Goal: Information Seeking & Learning: Learn about a topic

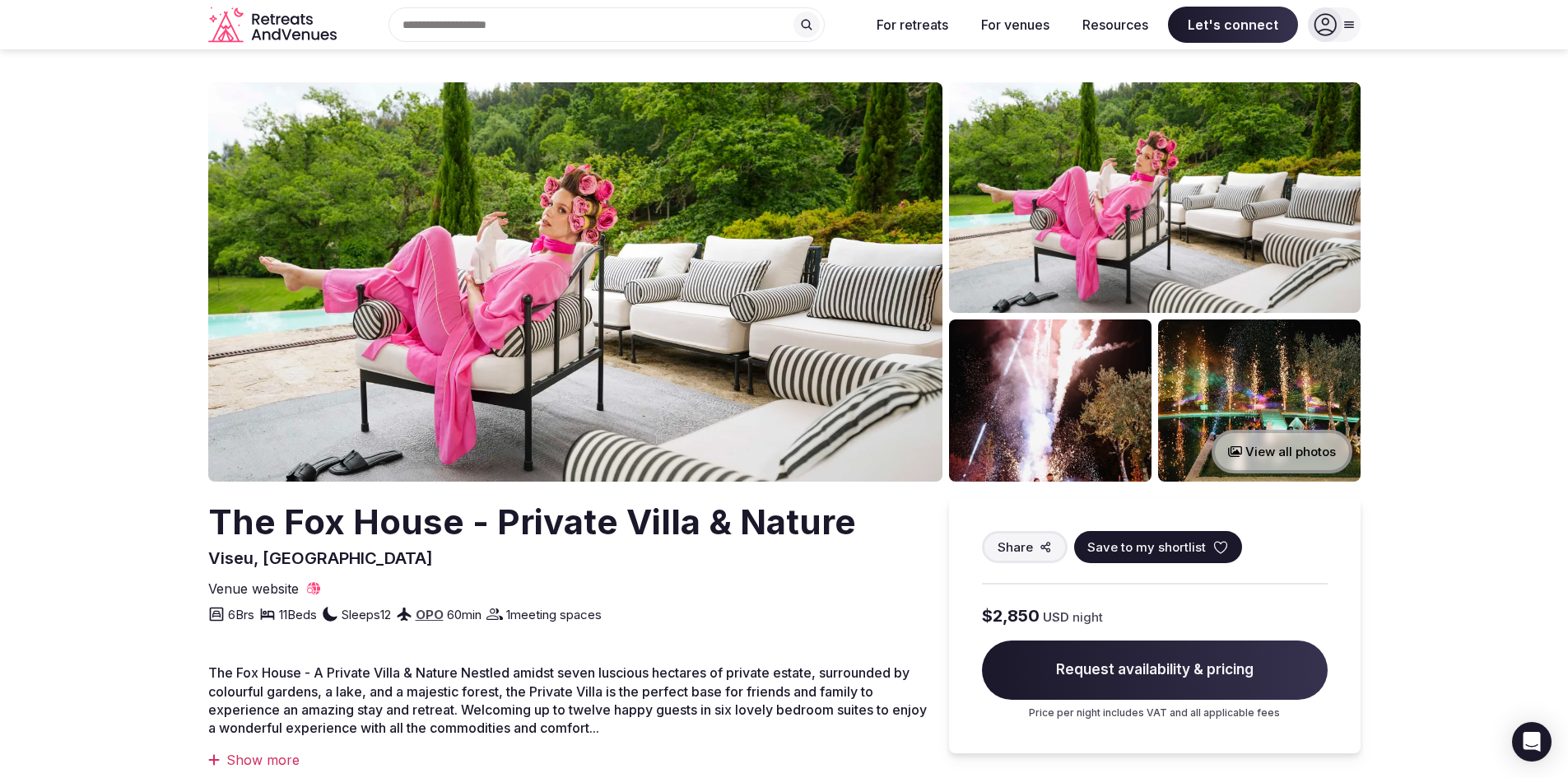
click at [1261, 449] on button "View all photos" at bounding box center [1282, 451] width 141 height 44
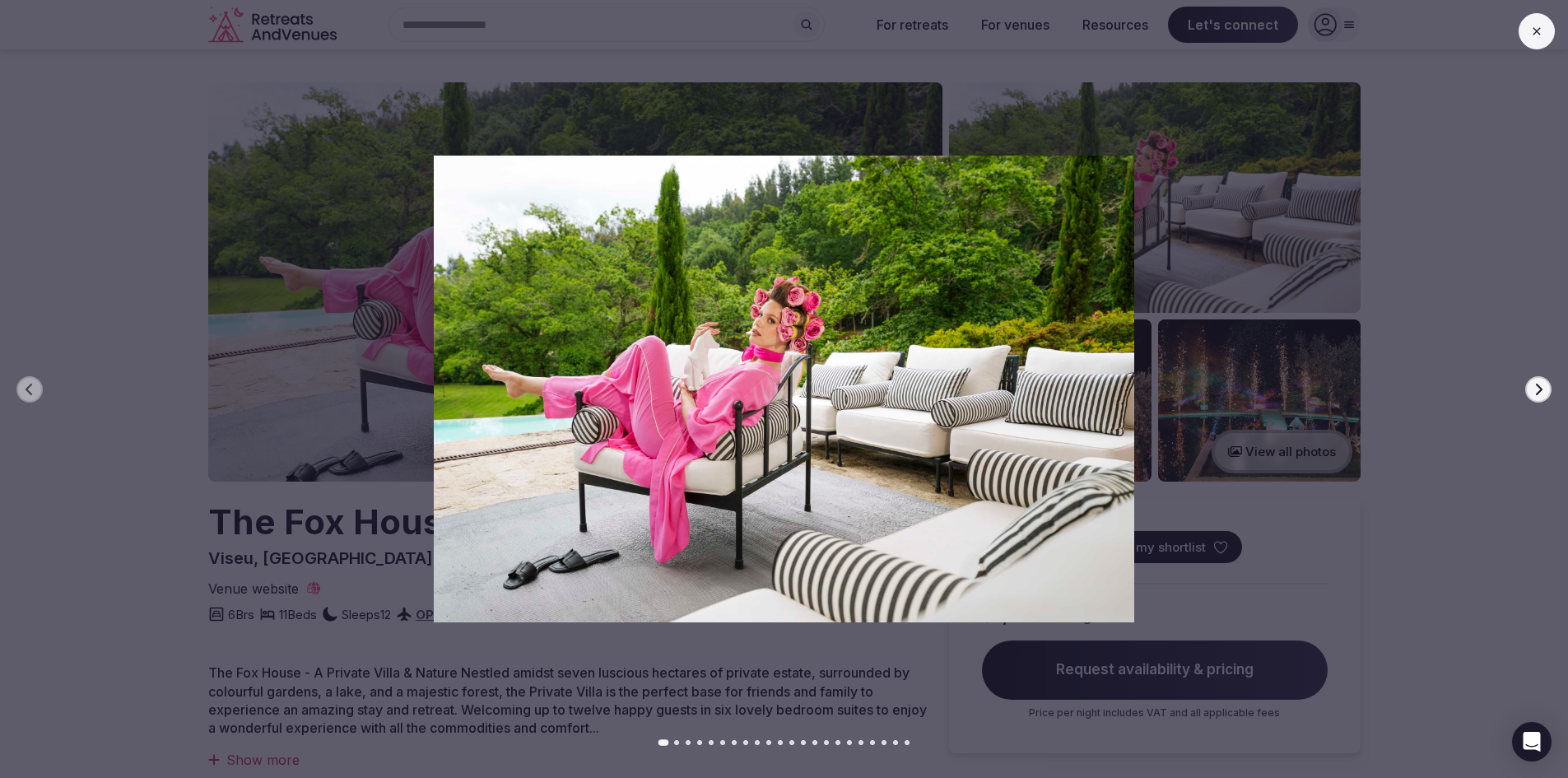
click at [1538, 394] on icon "button" at bounding box center [1538, 389] width 13 height 13
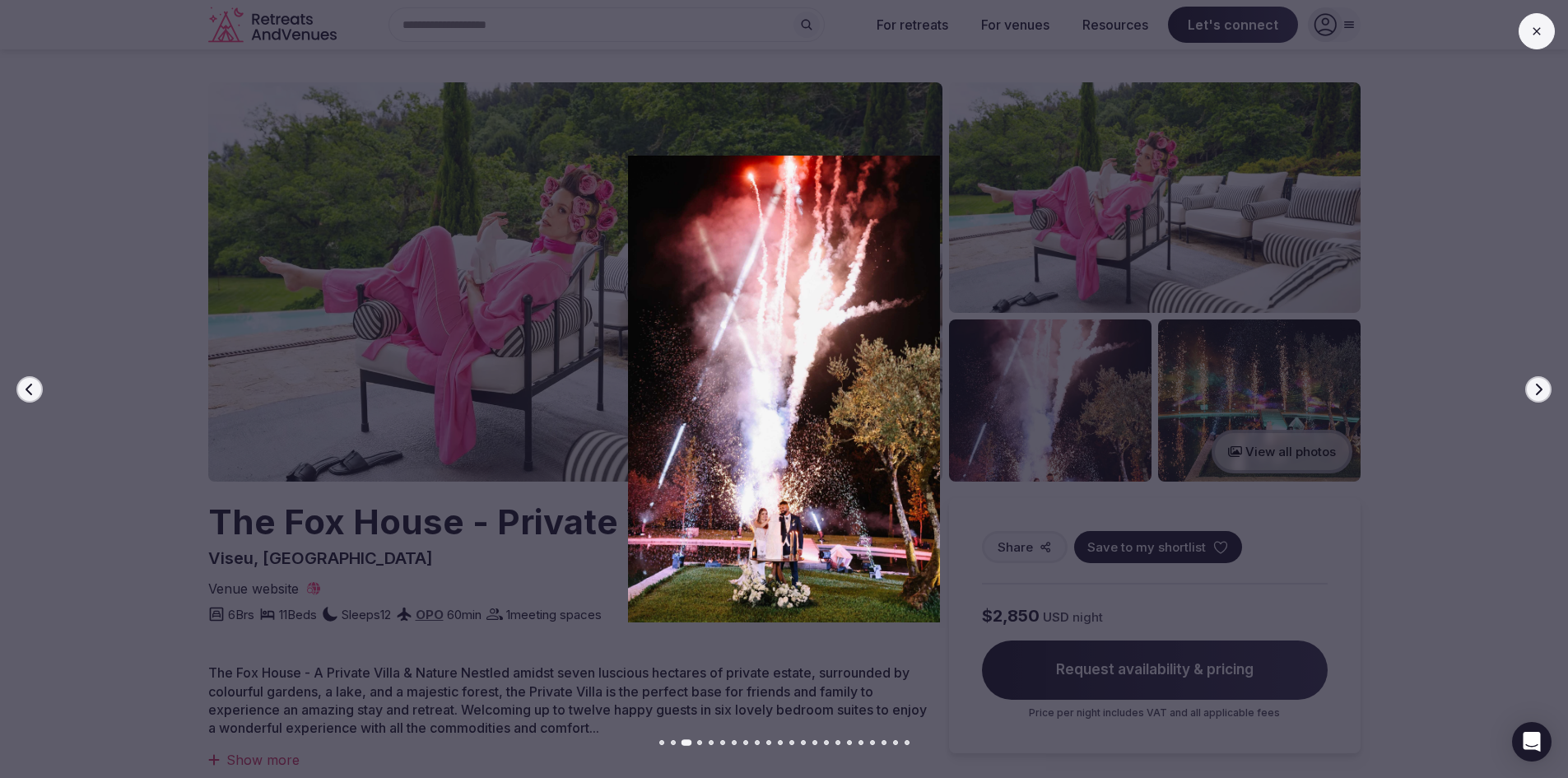
click at [1538, 393] on icon "button" at bounding box center [1538, 389] width 6 height 12
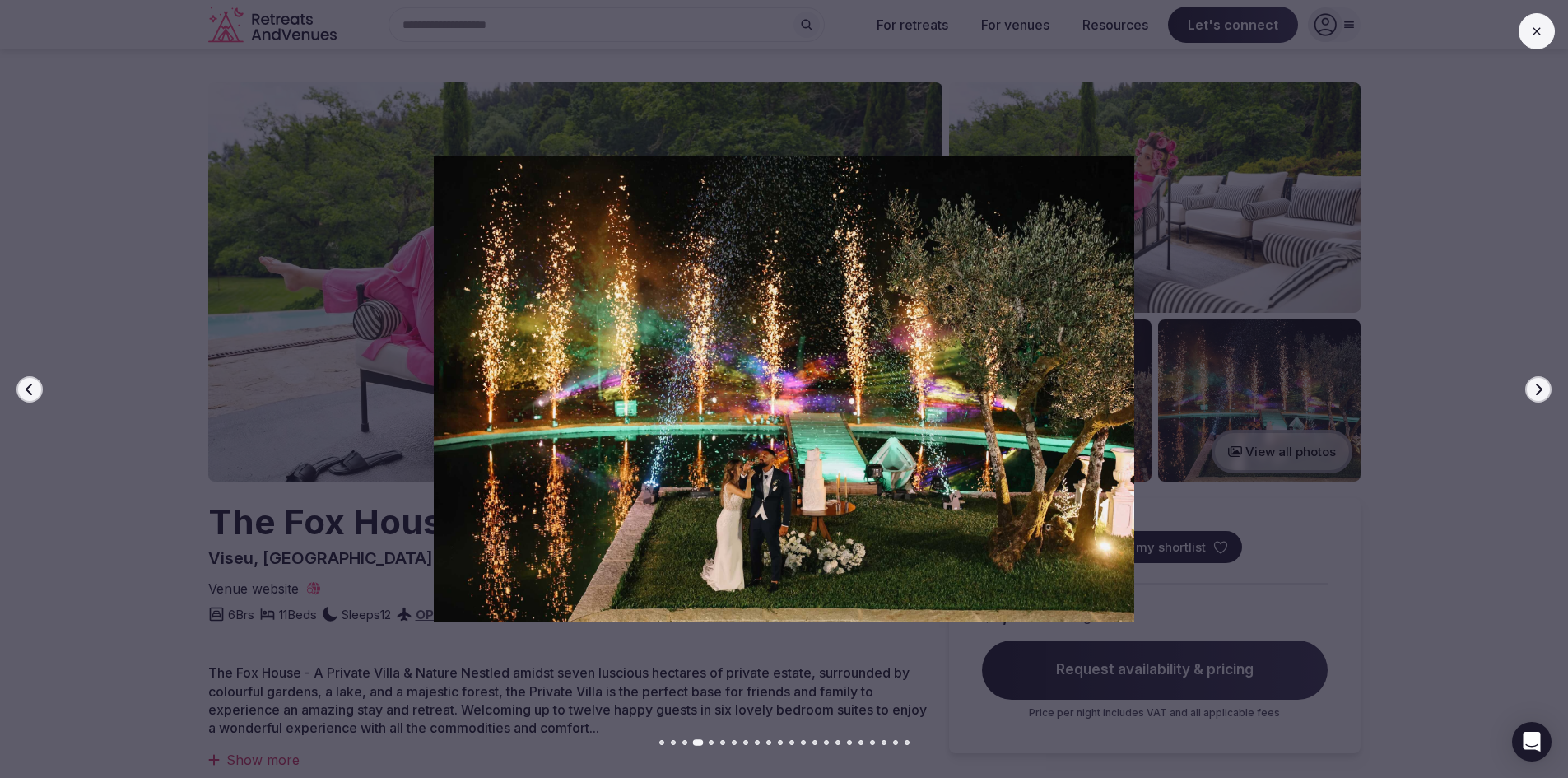
click at [1538, 393] on icon "button" at bounding box center [1538, 389] width 6 height 12
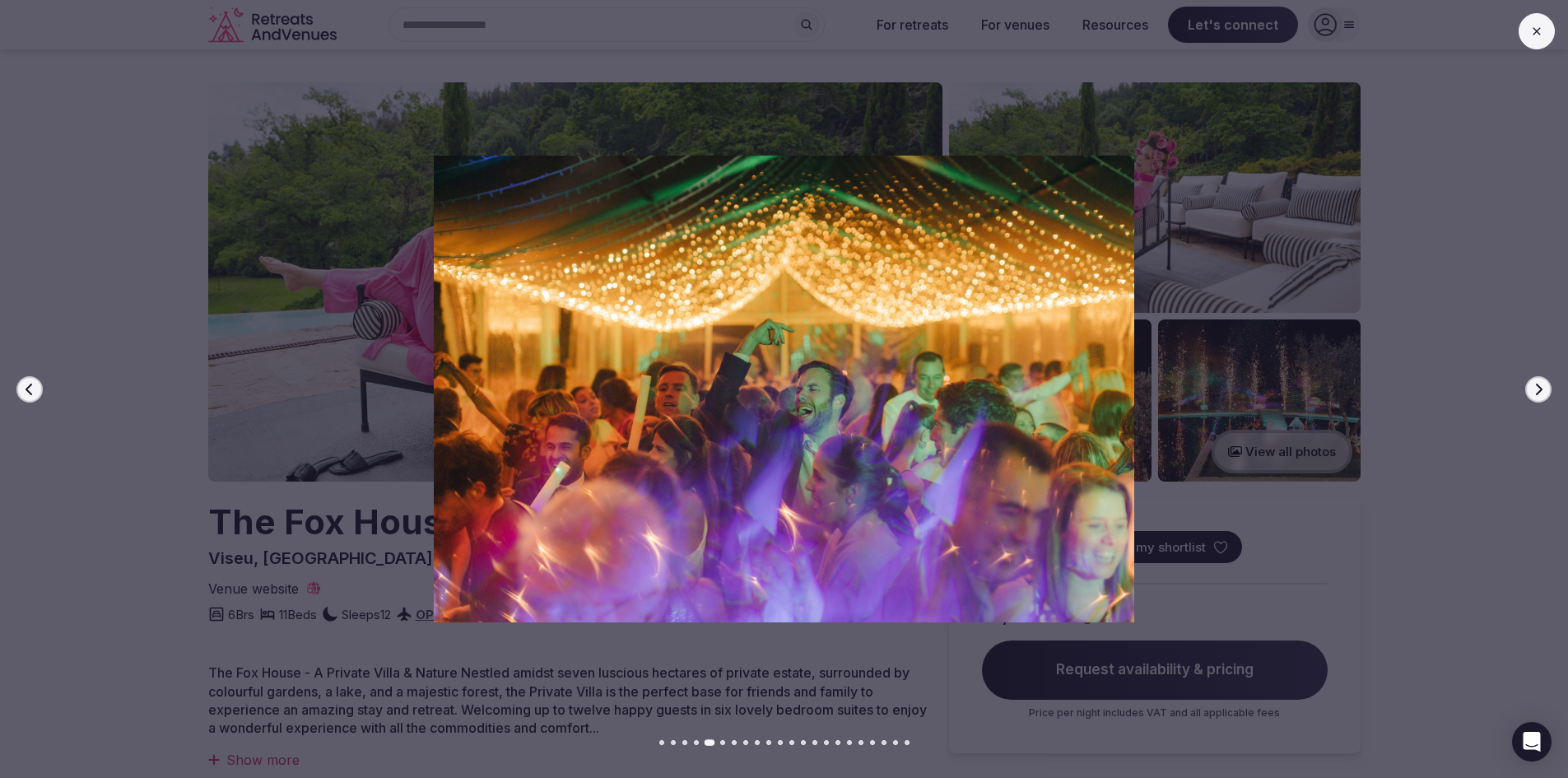
click at [1538, 393] on icon "button" at bounding box center [1538, 389] width 6 height 12
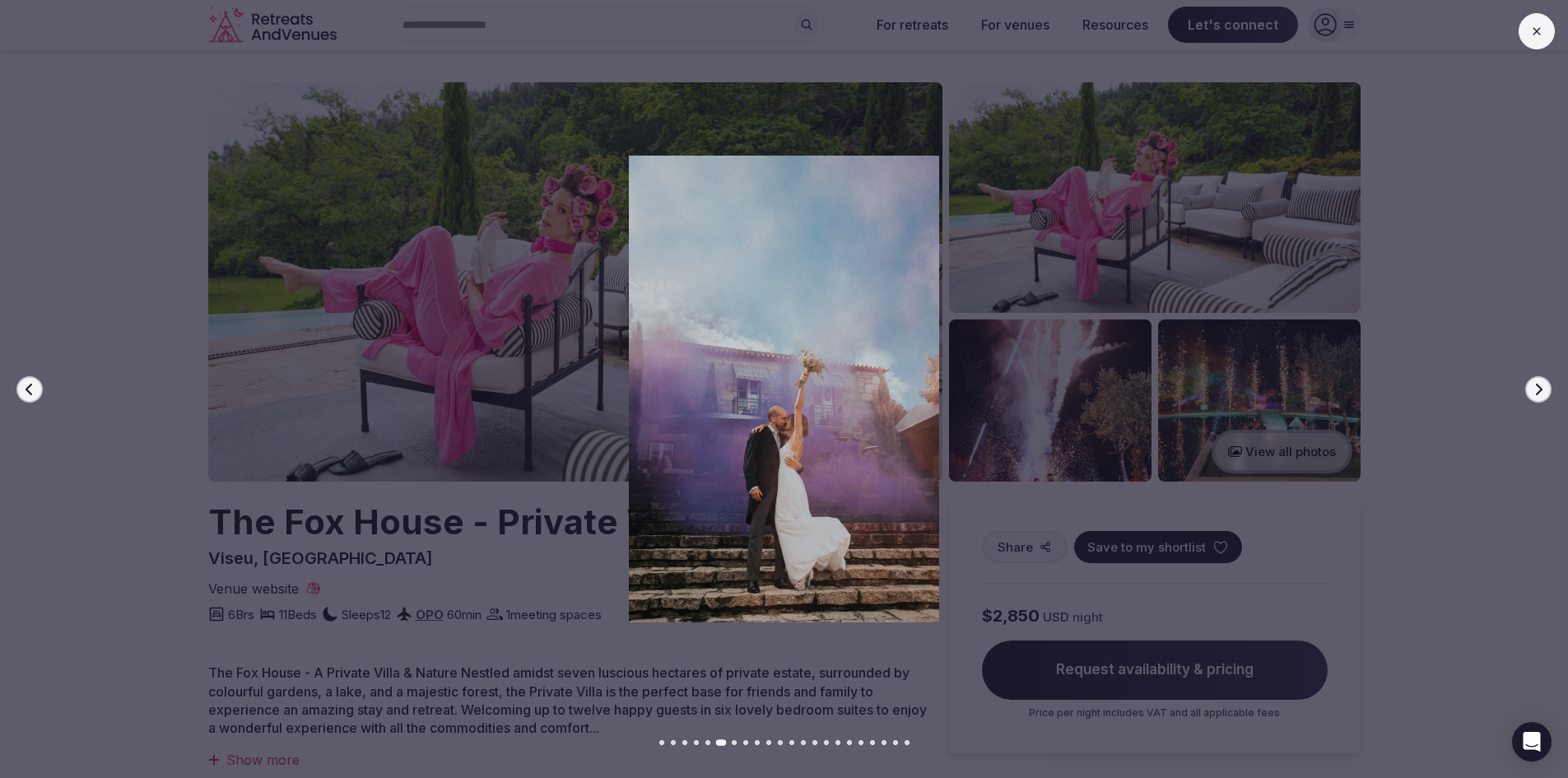
click at [1538, 393] on icon "button" at bounding box center [1538, 389] width 6 height 12
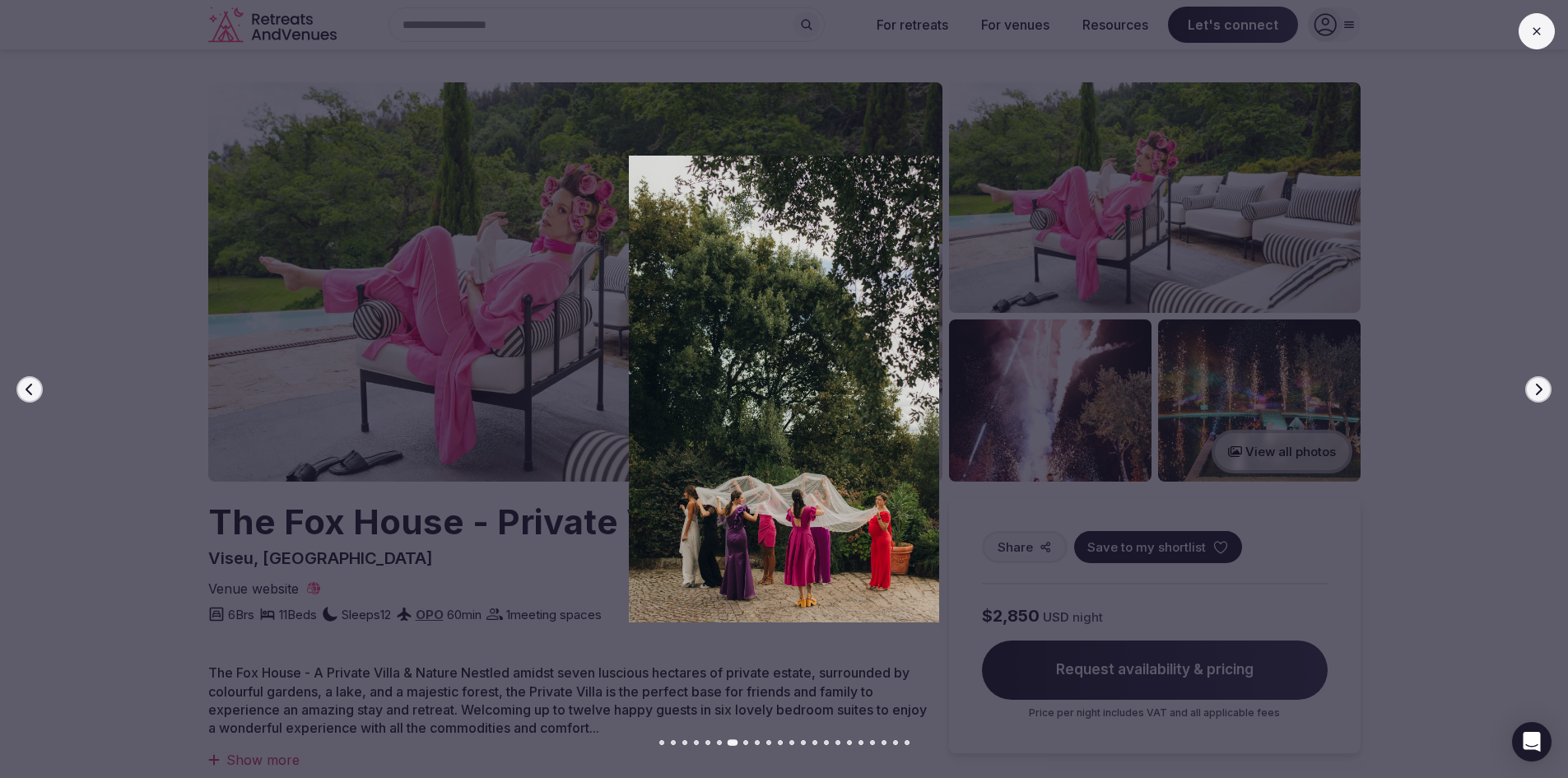
click at [1538, 393] on icon "button" at bounding box center [1538, 389] width 6 height 12
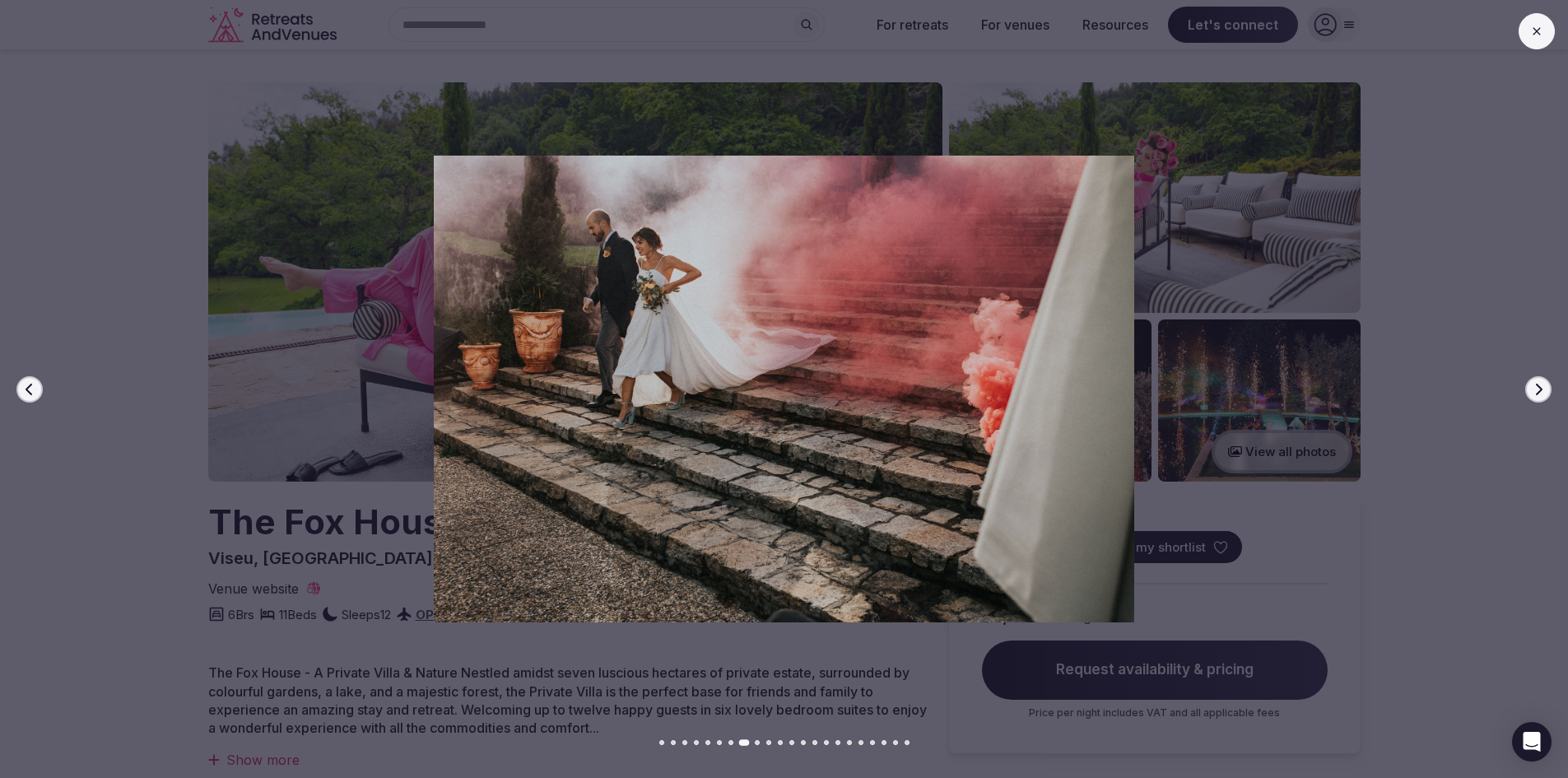
click at [1538, 393] on icon "button" at bounding box center [1538, 389] width 6 height 12
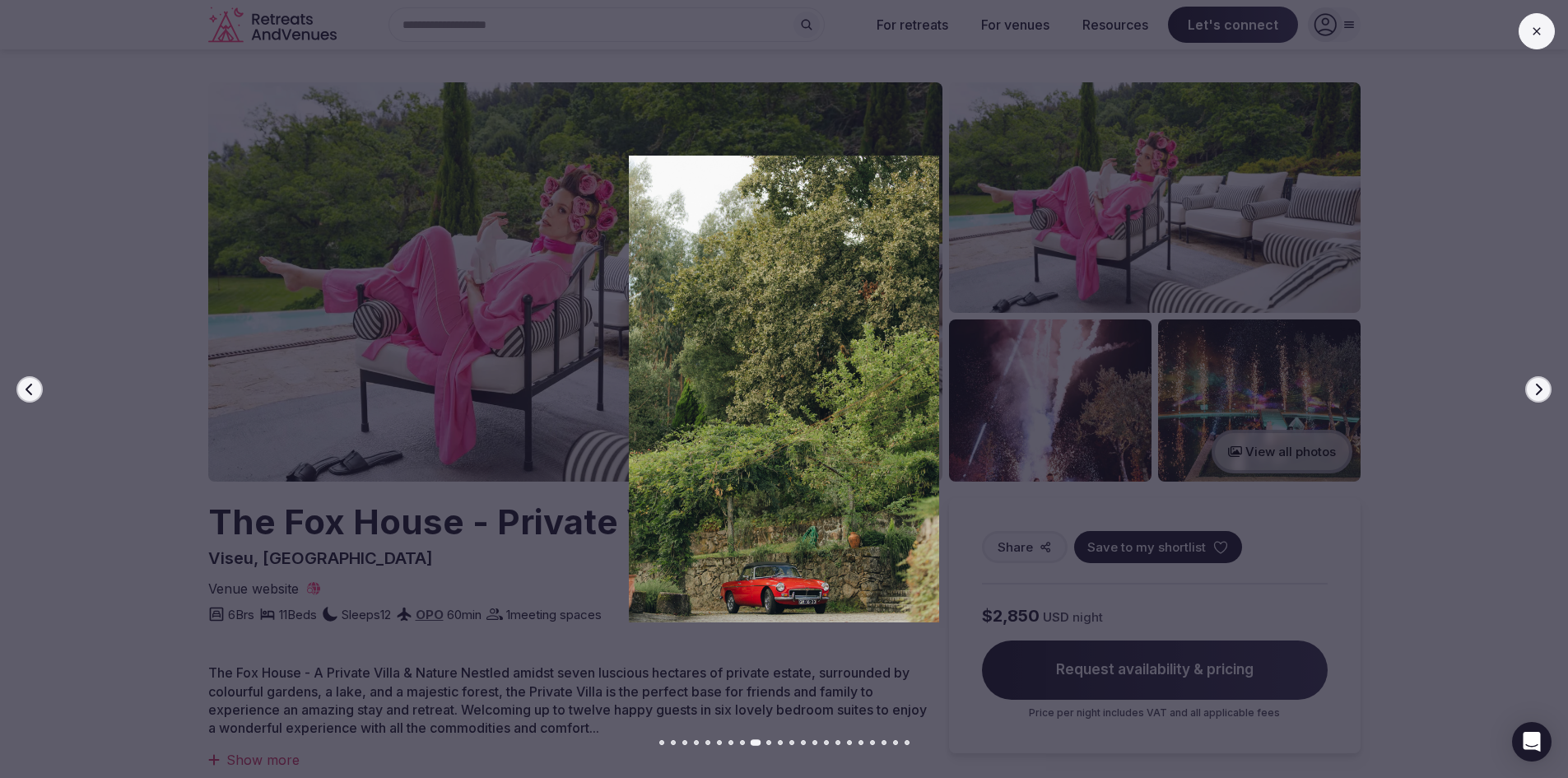
click at [1525, 492] on div at bounding box center [777, 389] width 1581 height 466
click at [1526, 486] on div at bounding box center [777, 389] width 1581 height 466
click at [1529, 41] on button at bounding box center [1536, 31] width 36 height 36
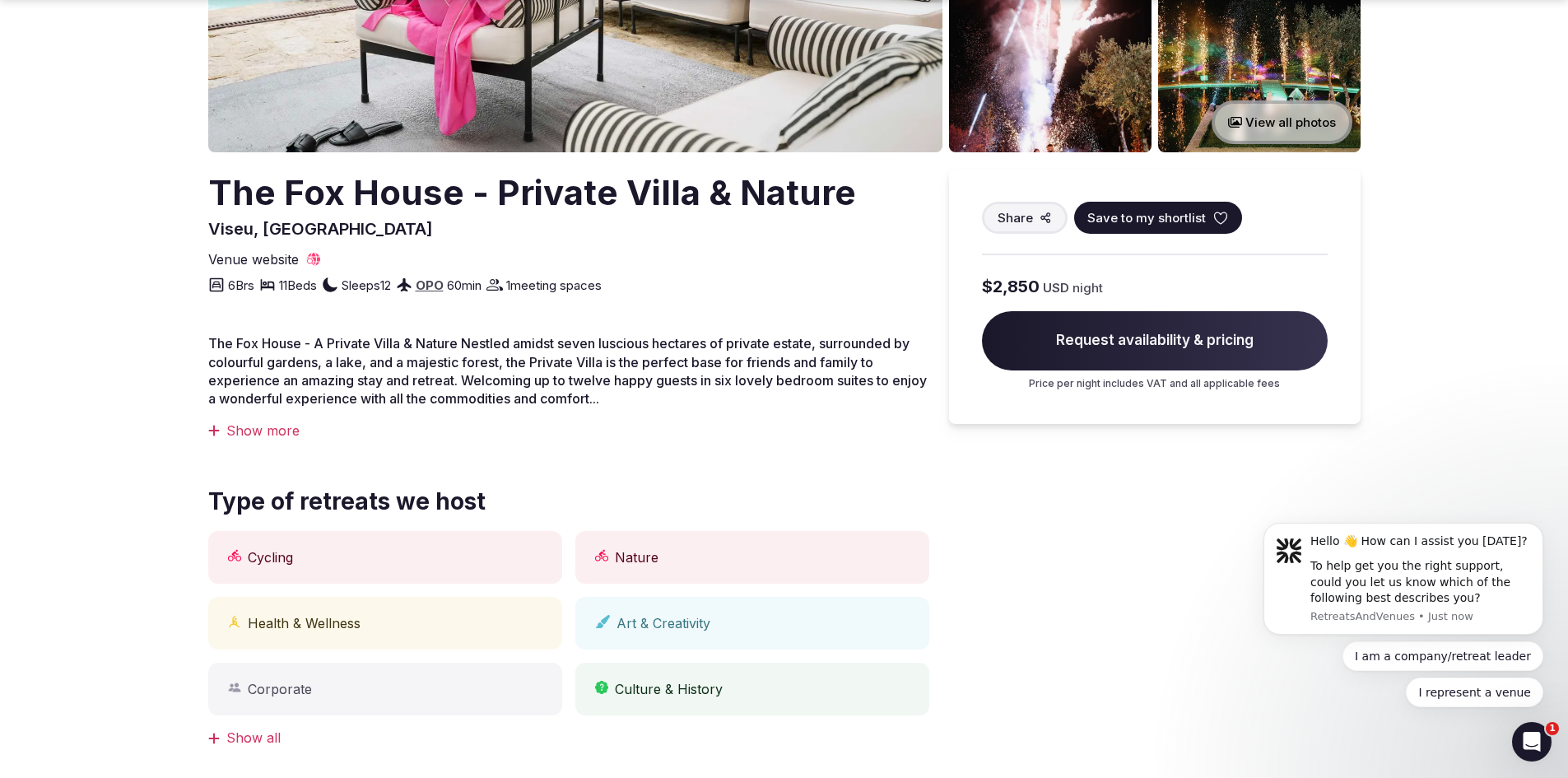
click at [281, 430] on div "Show more" at bounding box center [568, 431] width 720 height 18
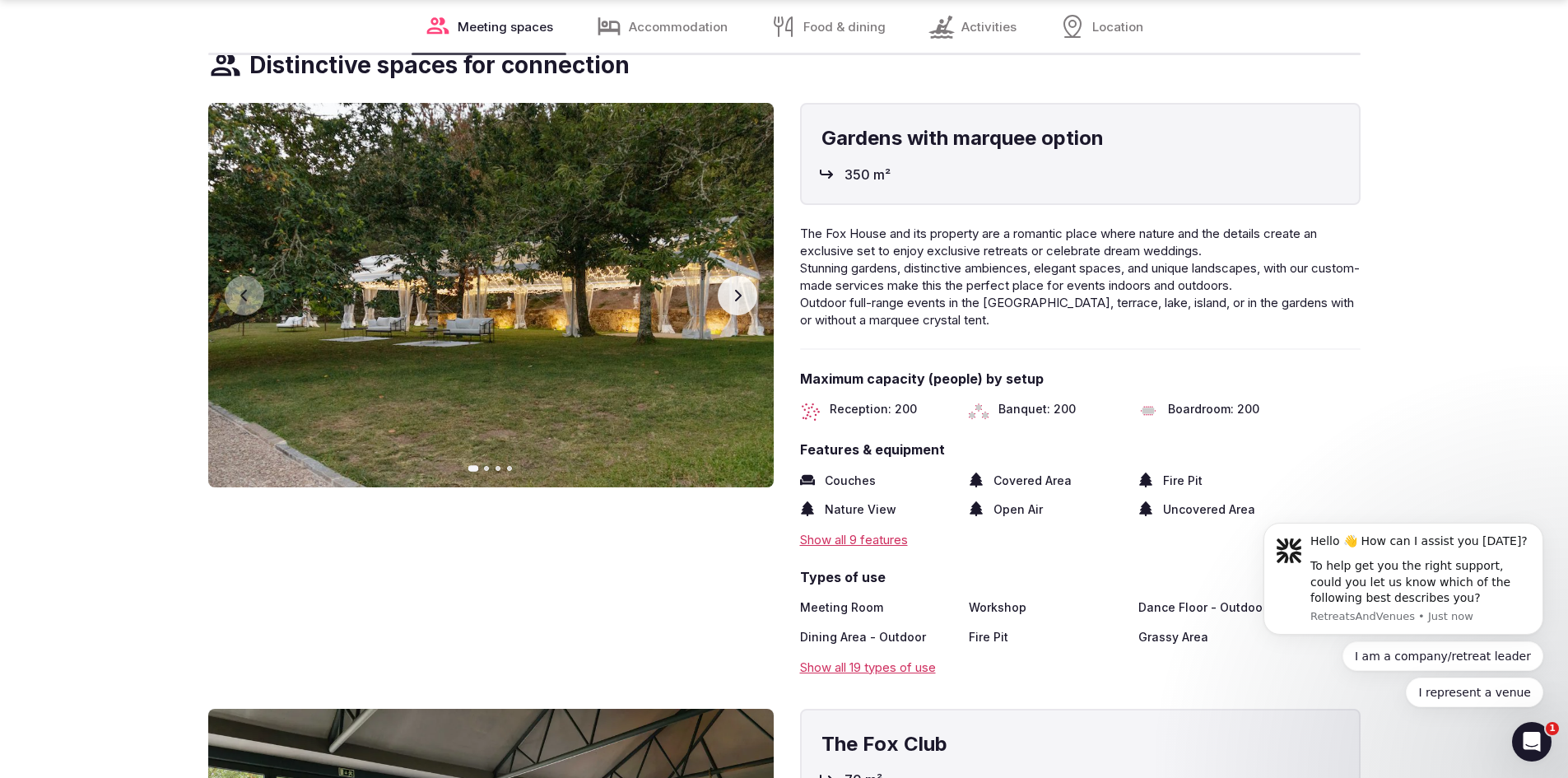
scroll to position [2470, 0]
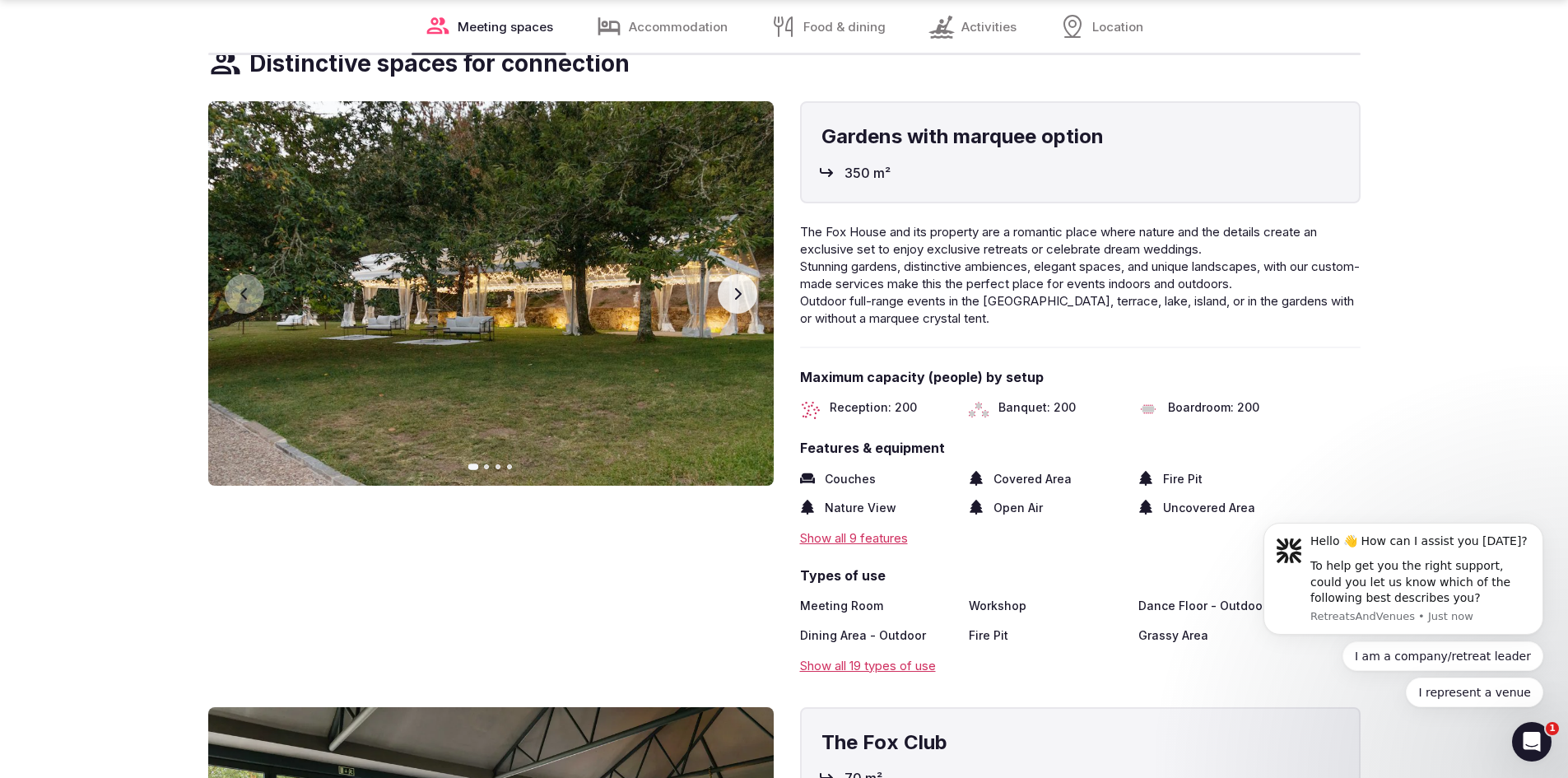
click at [729, 305] on button "Next slide" at bounding box center [737, 294] width 39 height 39
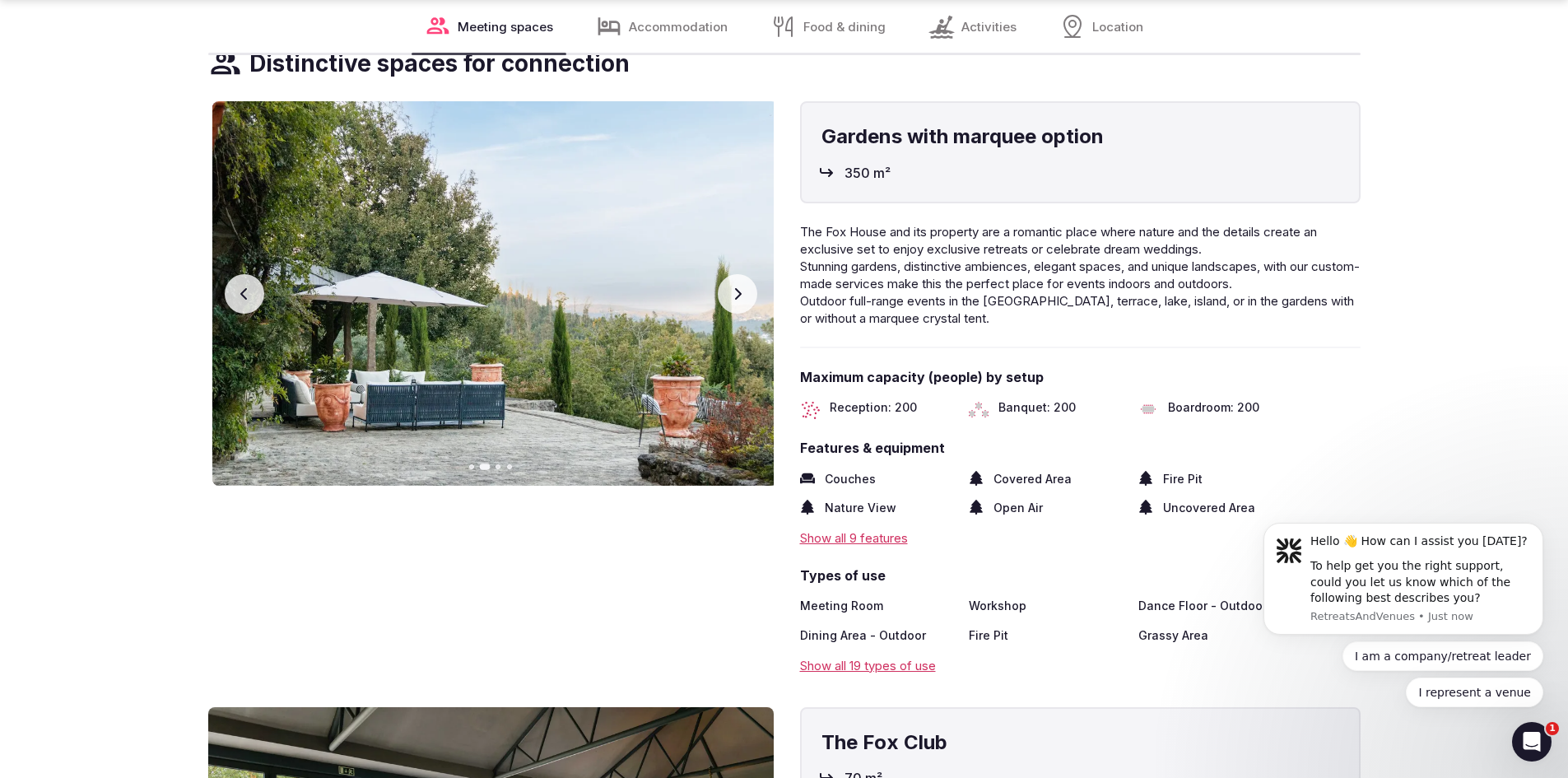
click at [729, 305] on button "Next slide" at bounding box center [737, 294] width 39 height 39
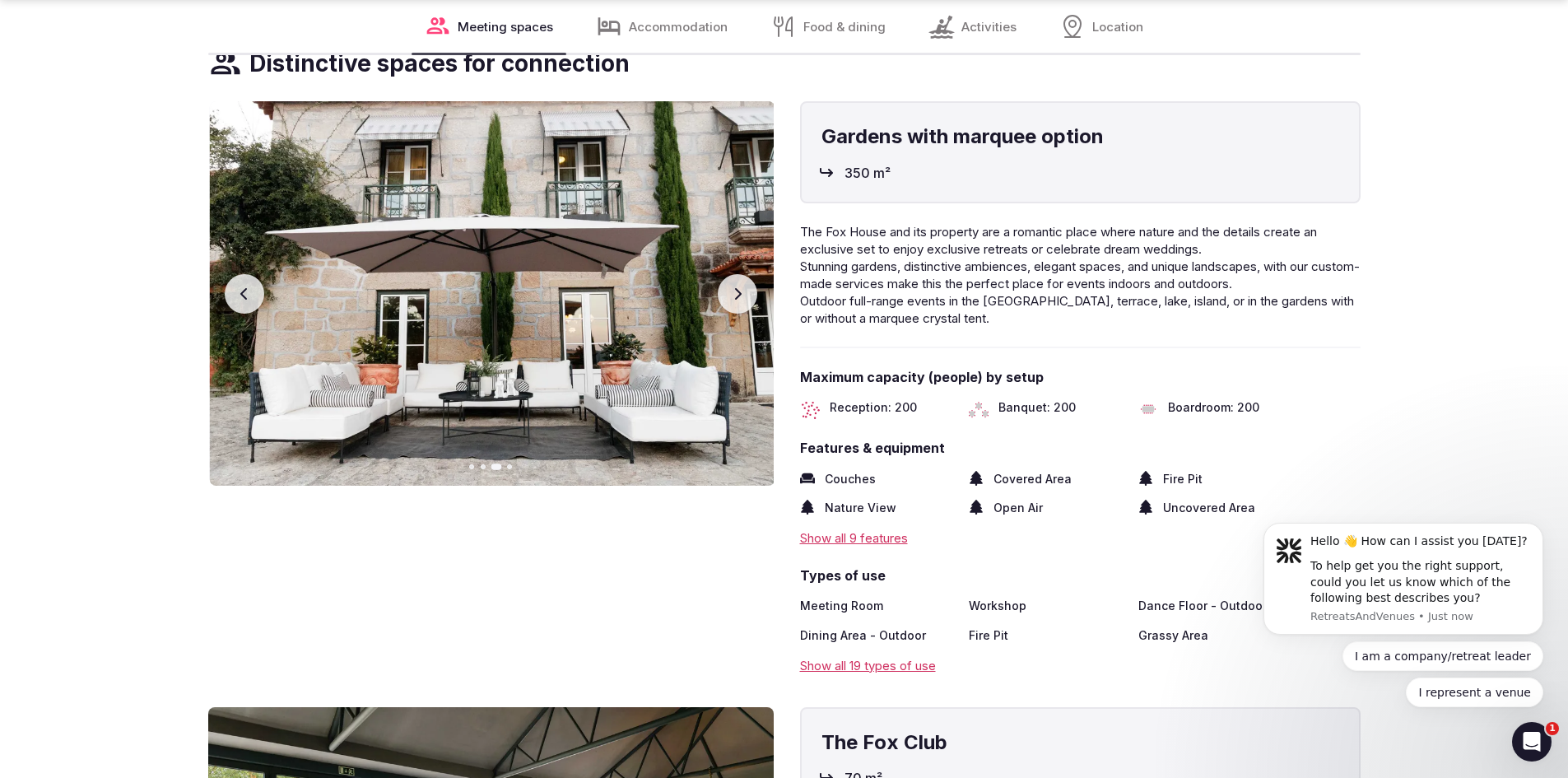
click at [729, 305] on button "Next slide" at bounding box center [737, 294] width 39 height 39
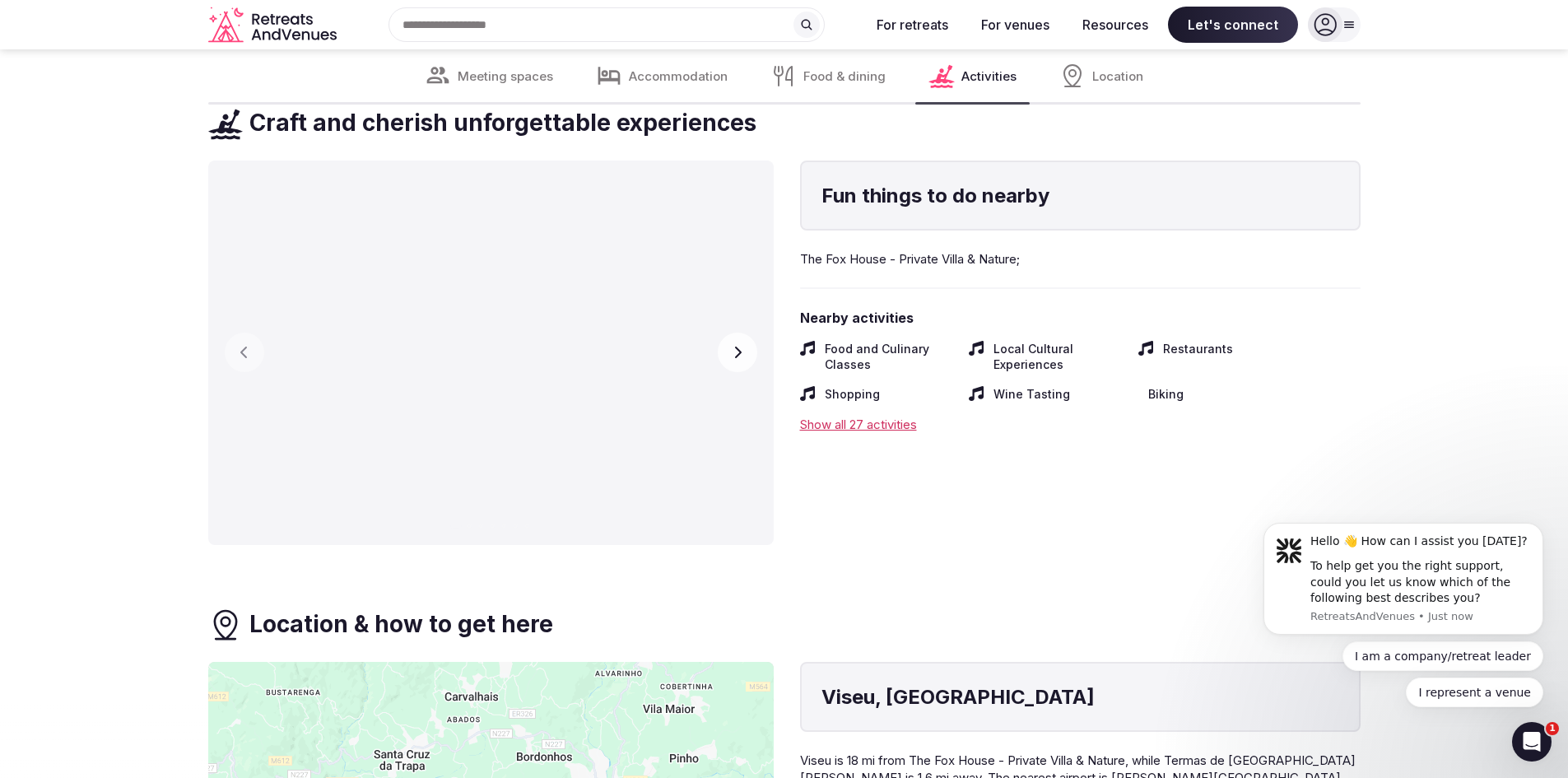
scroll to position [5351, 0]
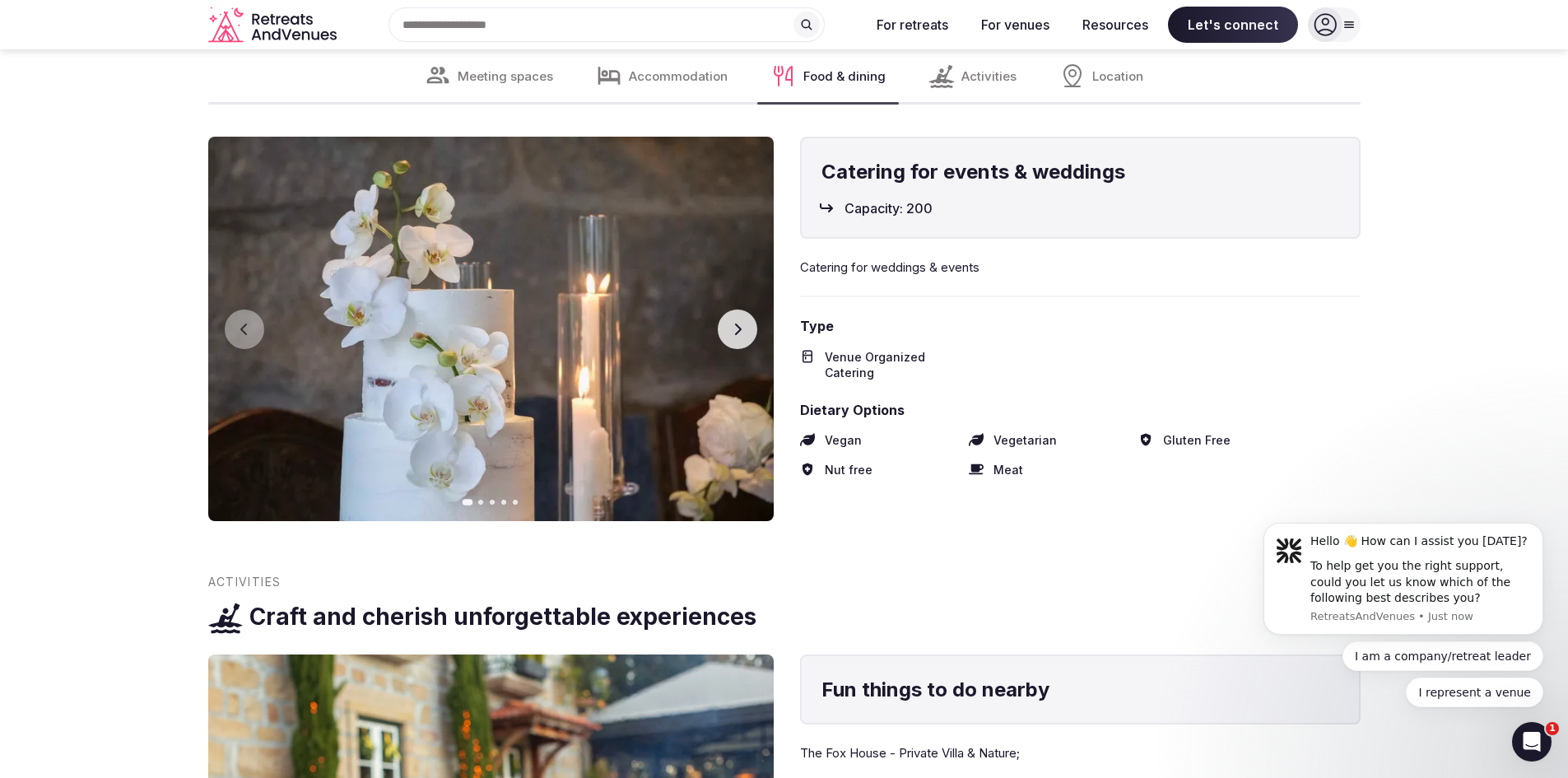
click at [866, 372] on span "Venue Organized Catering" at bounding box center [890, 365] width 132 height 32
drag, startPoint x: 866, startPoint y: 372, endPoint x: 861, endPoint y: 345, distance: 27.5
click at [861, 345] on div "Type Venue Organized Catering" at bounding box center [1080, 349] width 560 height 64
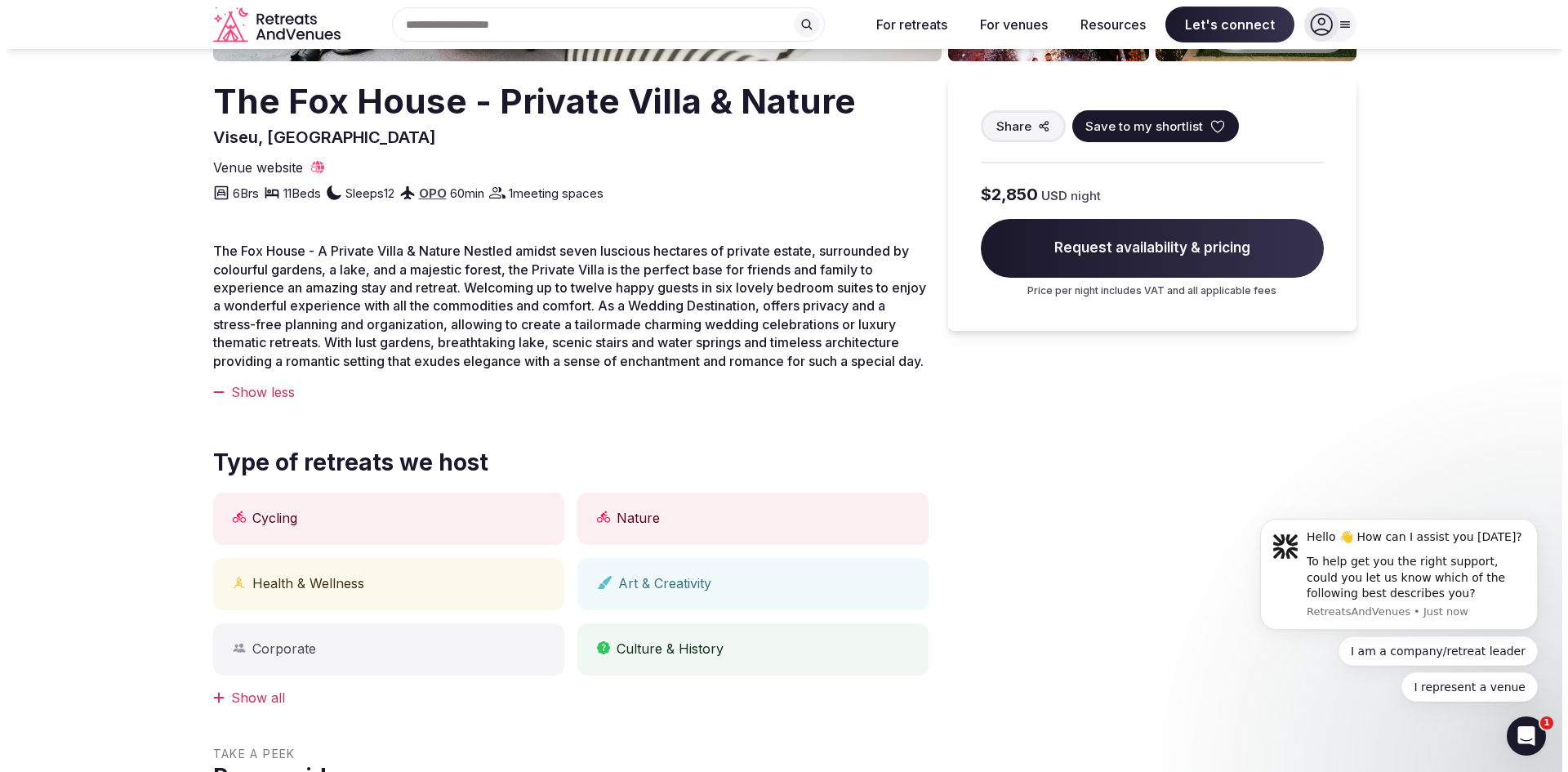
scroll to position [0, 0]
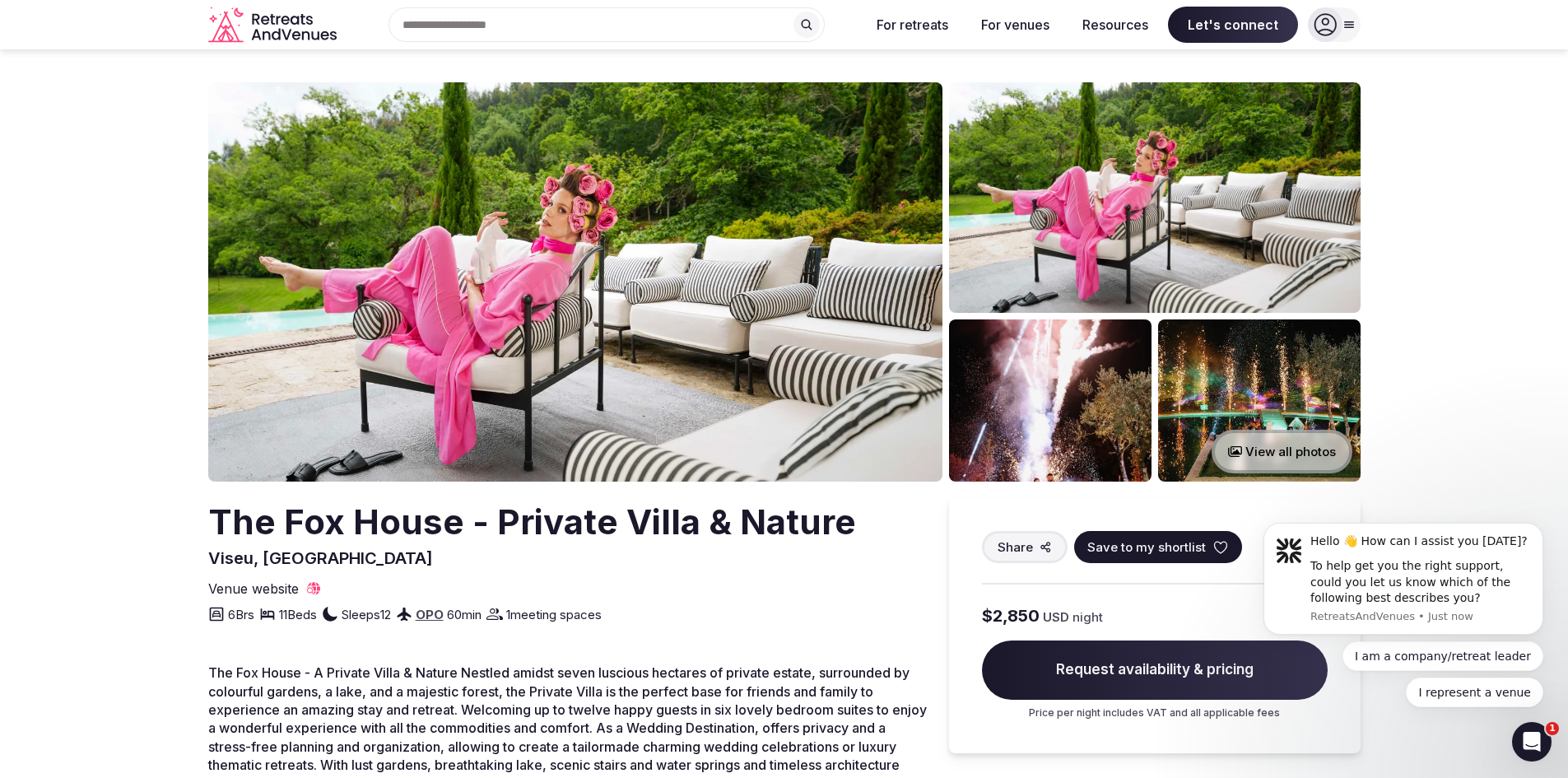
drag, startPoint x: 896, startPoint y: 415, endPoint x: 906, endPoint y: 220, distance: 195.3
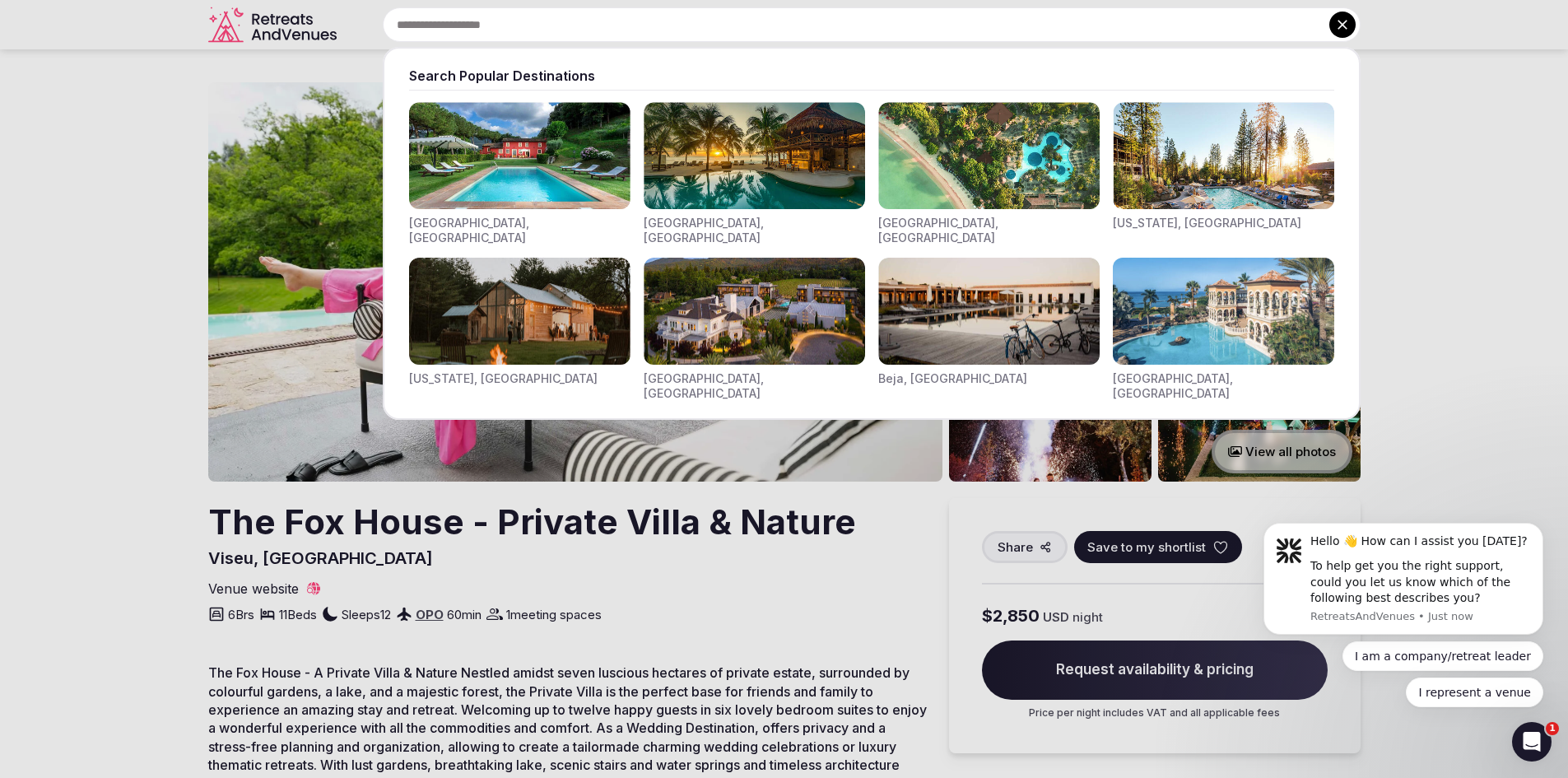
click at [526, 22] on div "Search Popular Destinations [GEOGRAPHIC_DATA], [GEOGRAPHIC_DATA] [GEOGRAPHIC_DA…" at bounding box center [851, 24] width 1018 height 35
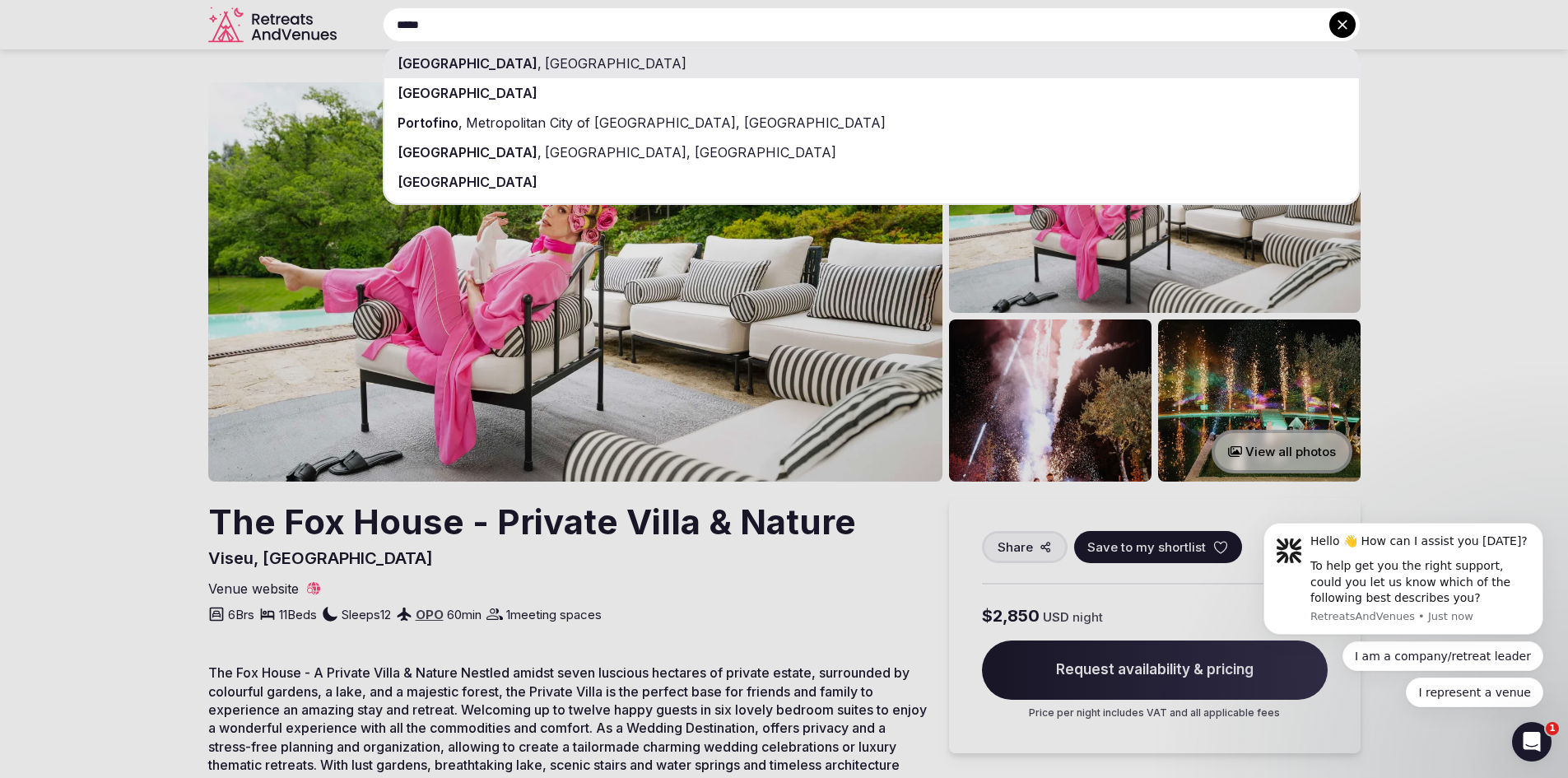
type input "*****"
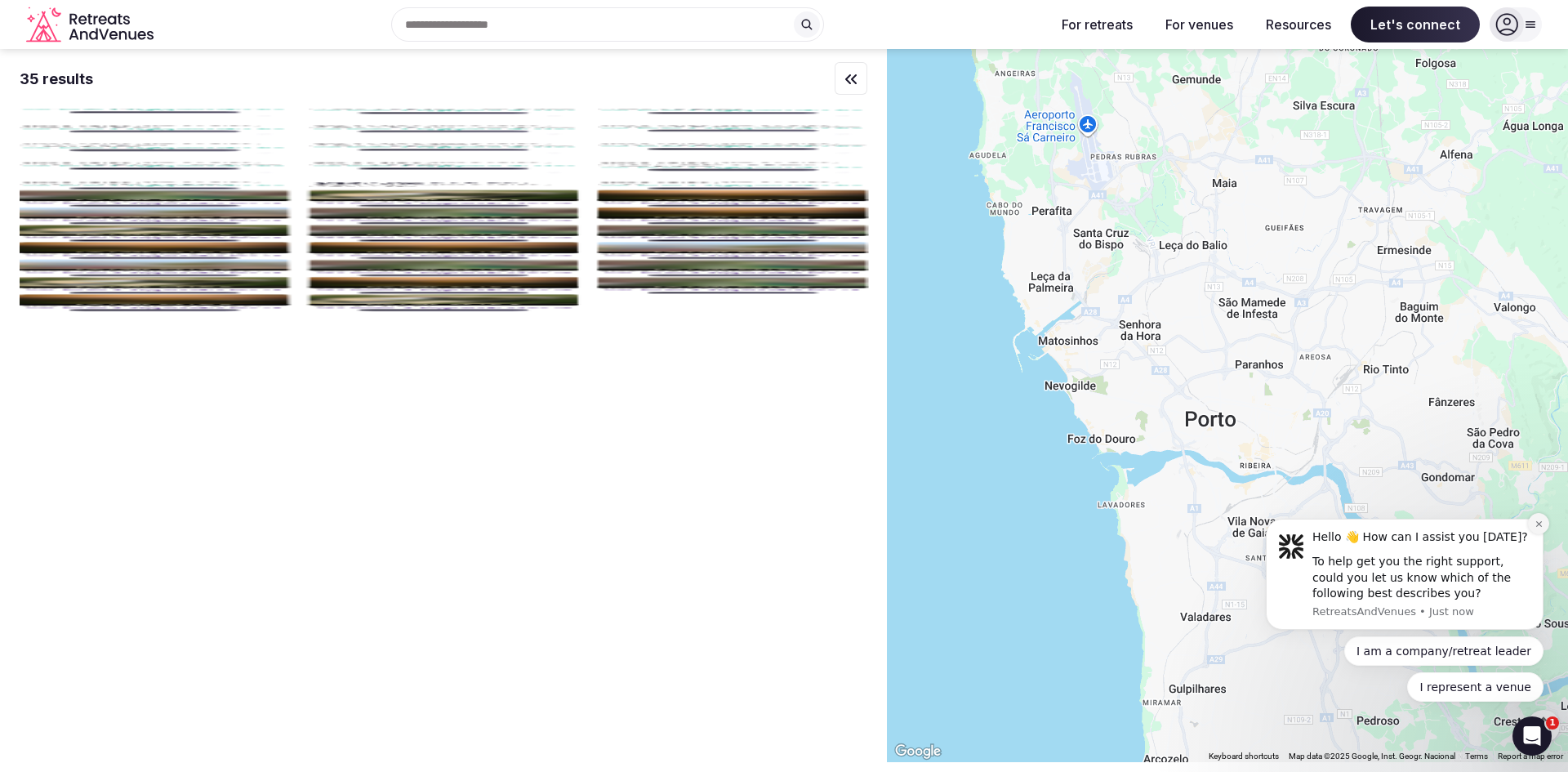
click at [1544, 521] on button "Dismiss notification" at bounding box center [1539, 523] width 21 height 21
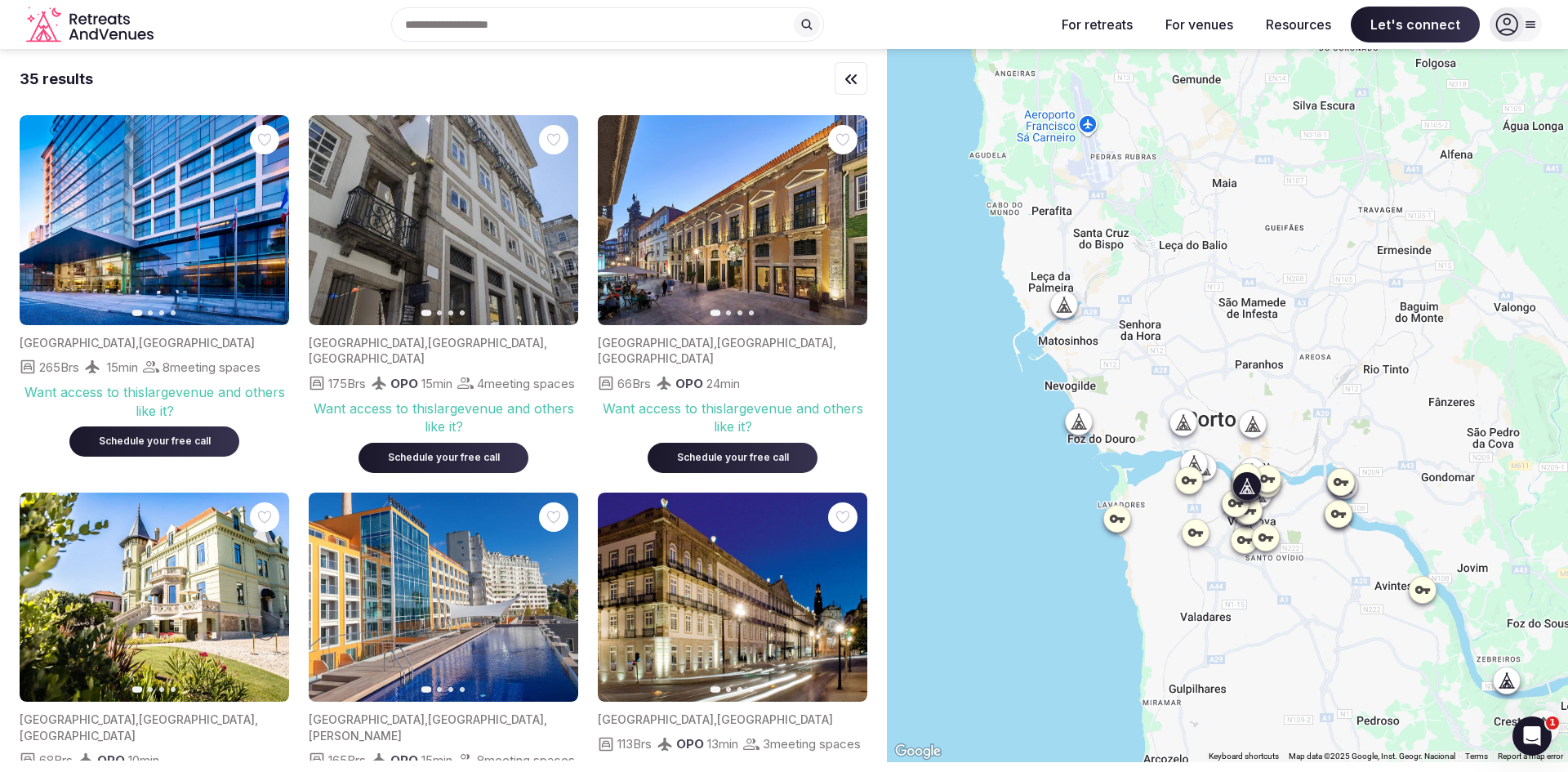
click at [553, 226] on icon "button" at bounding box center [556, 220] width 6 height 12
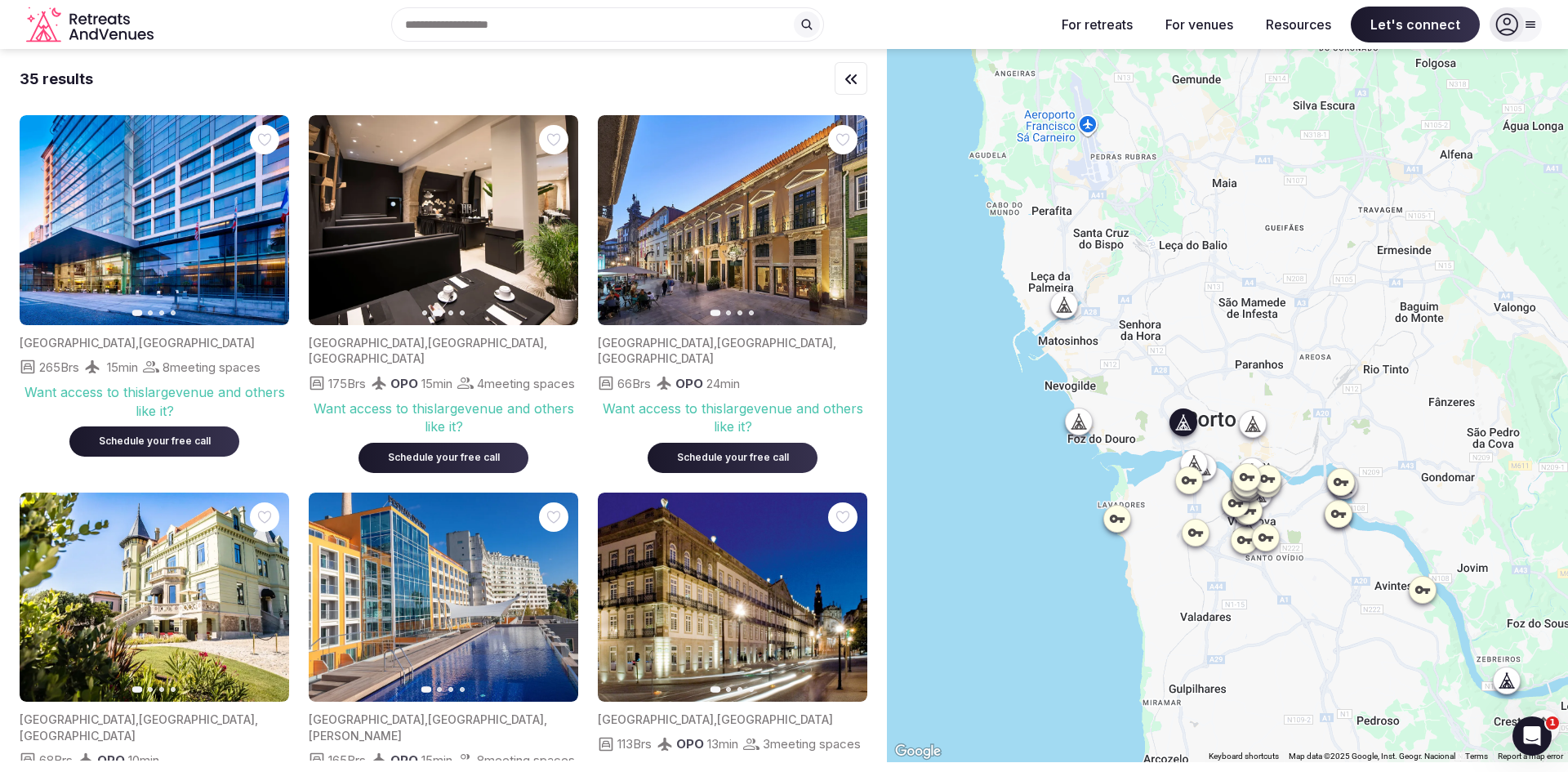
click at [275, 222] on button "Next slide" at bounding box center [266, 220] width 26 height 26
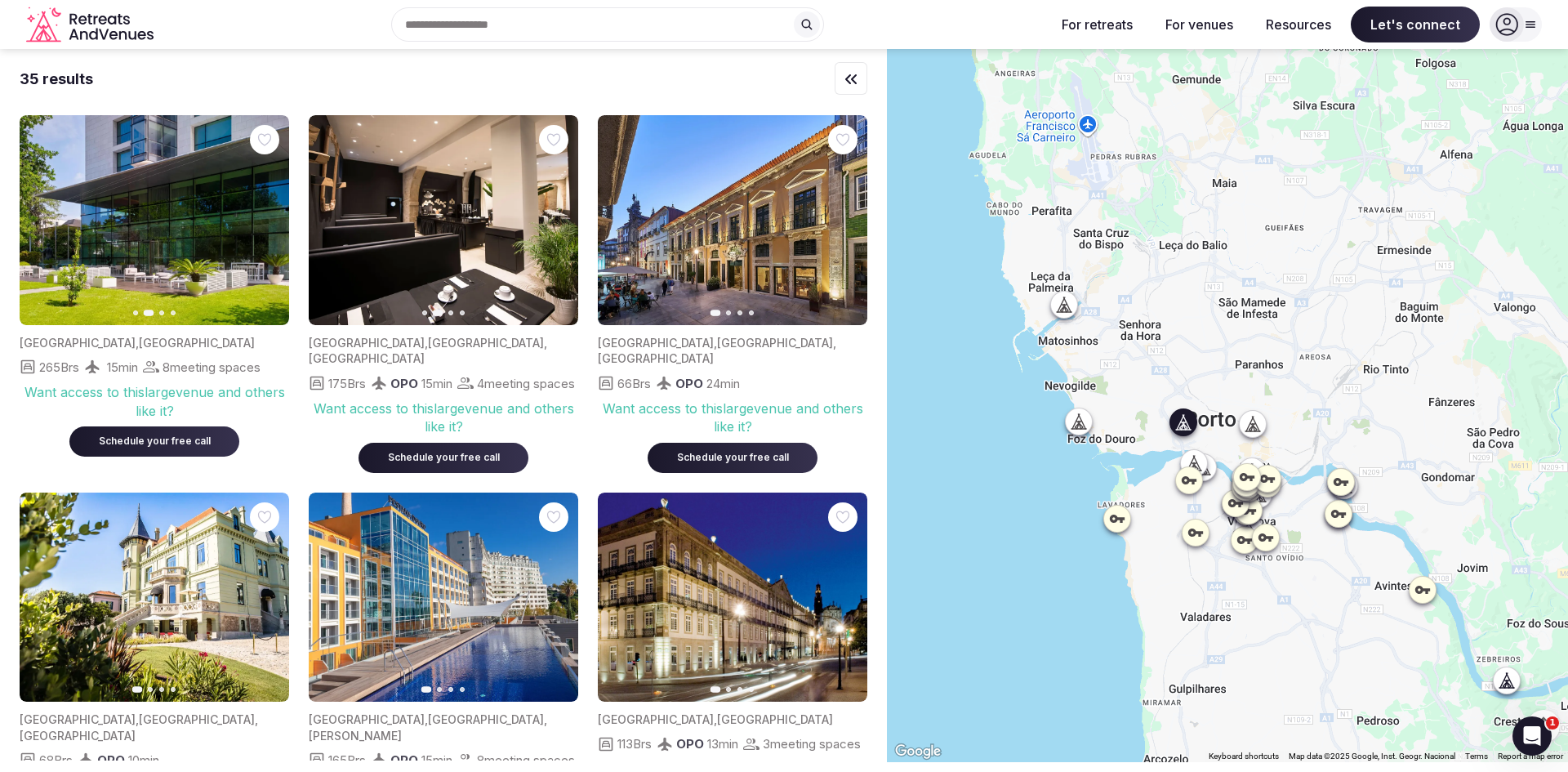
click at [275, 222] on button "Next slide" at bounding box center [266, 220] width 26 height 26
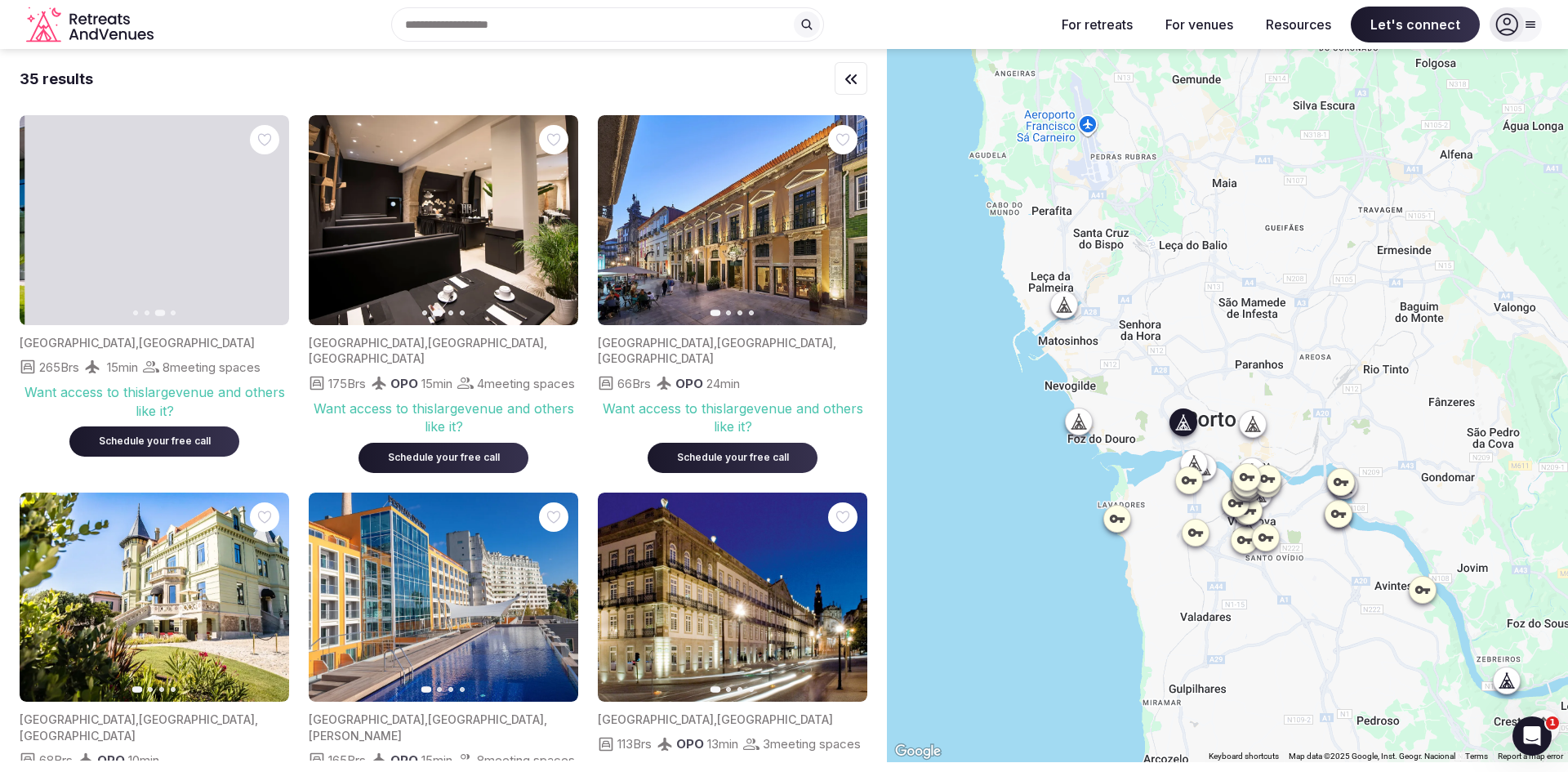
click at [275, 222] on button "Next slide" at bounding box center [266, 220] width 26 height 26
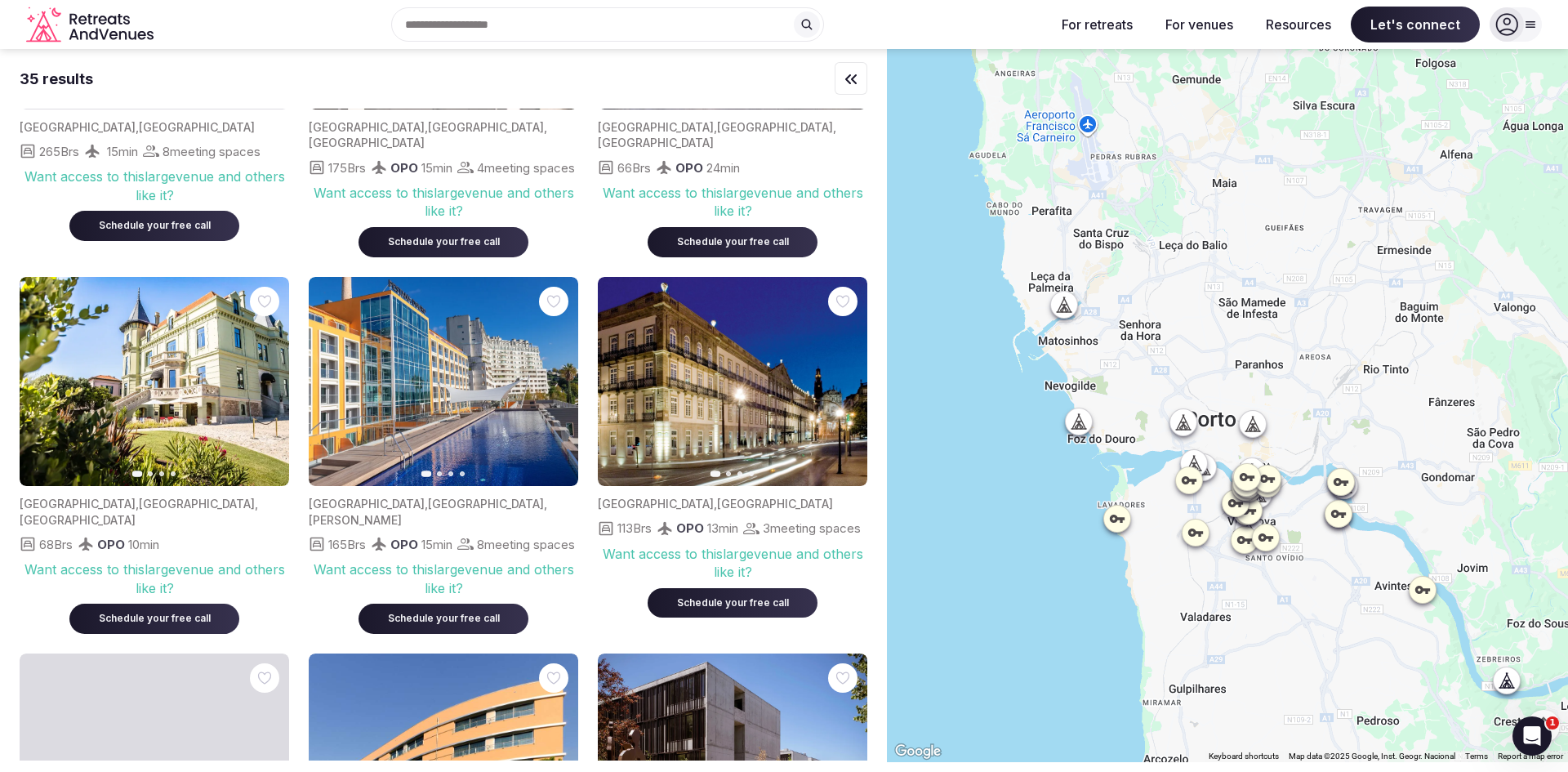
scroll to position [245, 0]
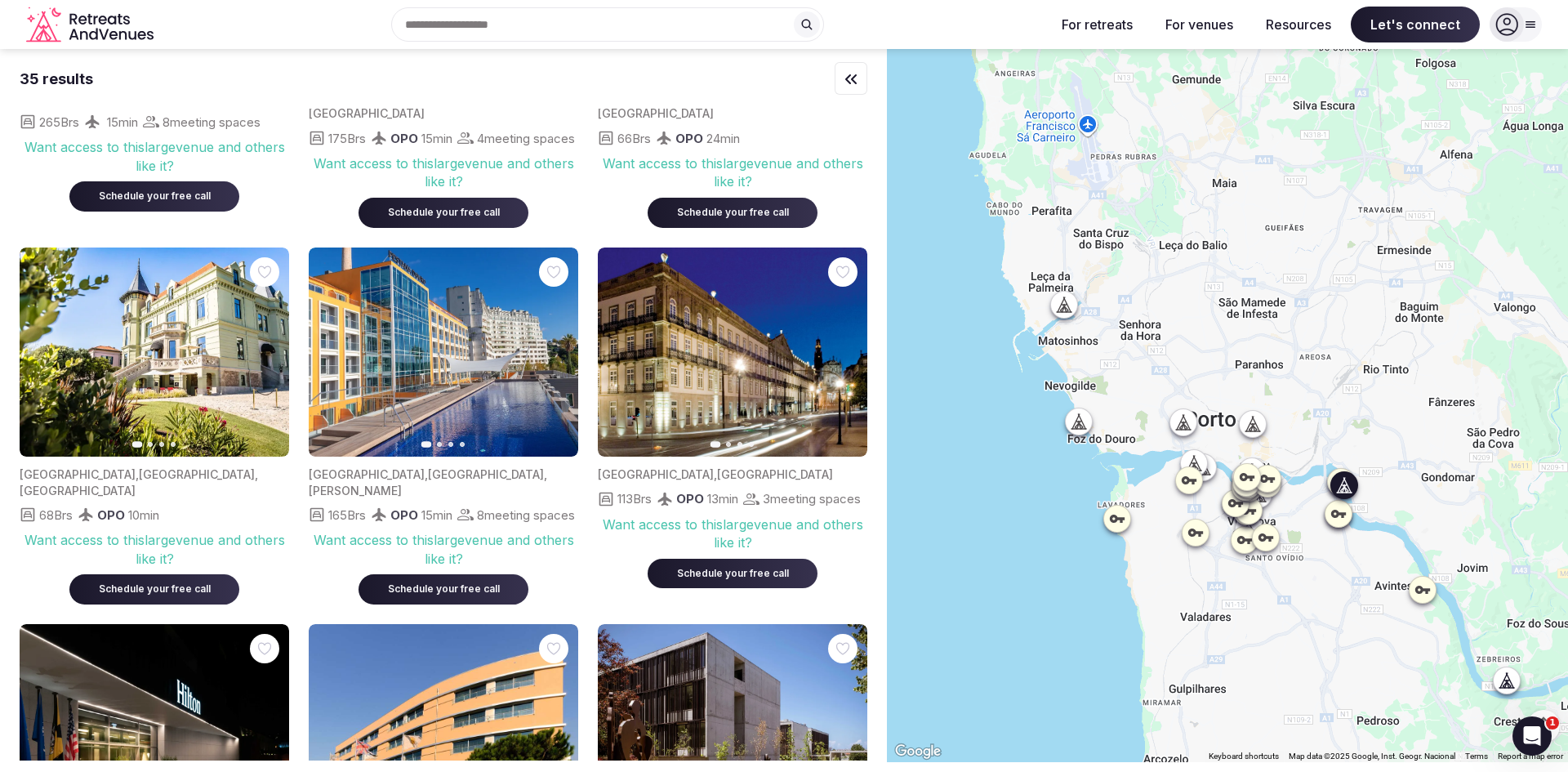
click at [402, 484] on span "[PERSON_NAME]" at bounding box center [355, 490] width 93 height 14
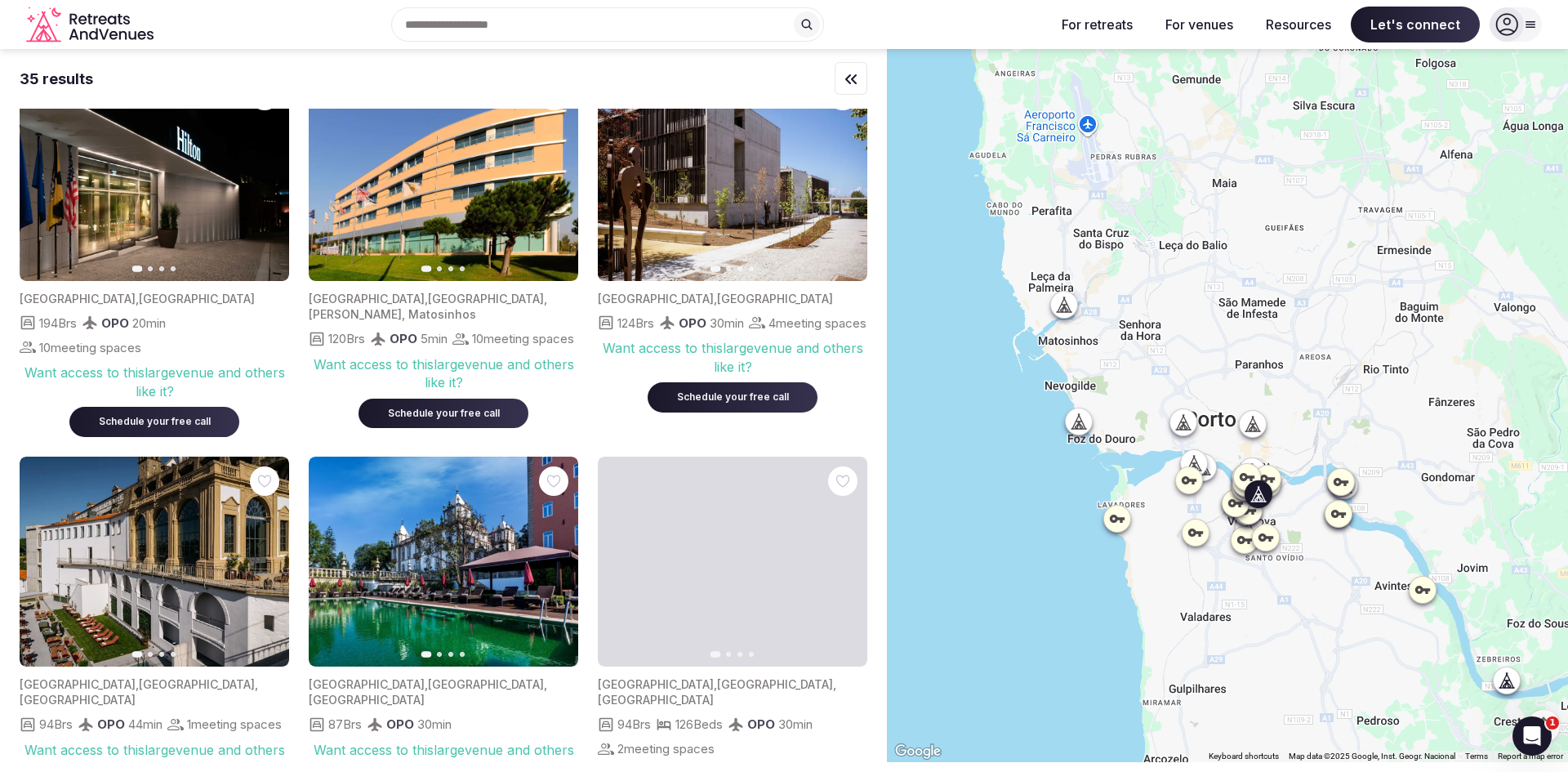
scroll to position [980, 0]
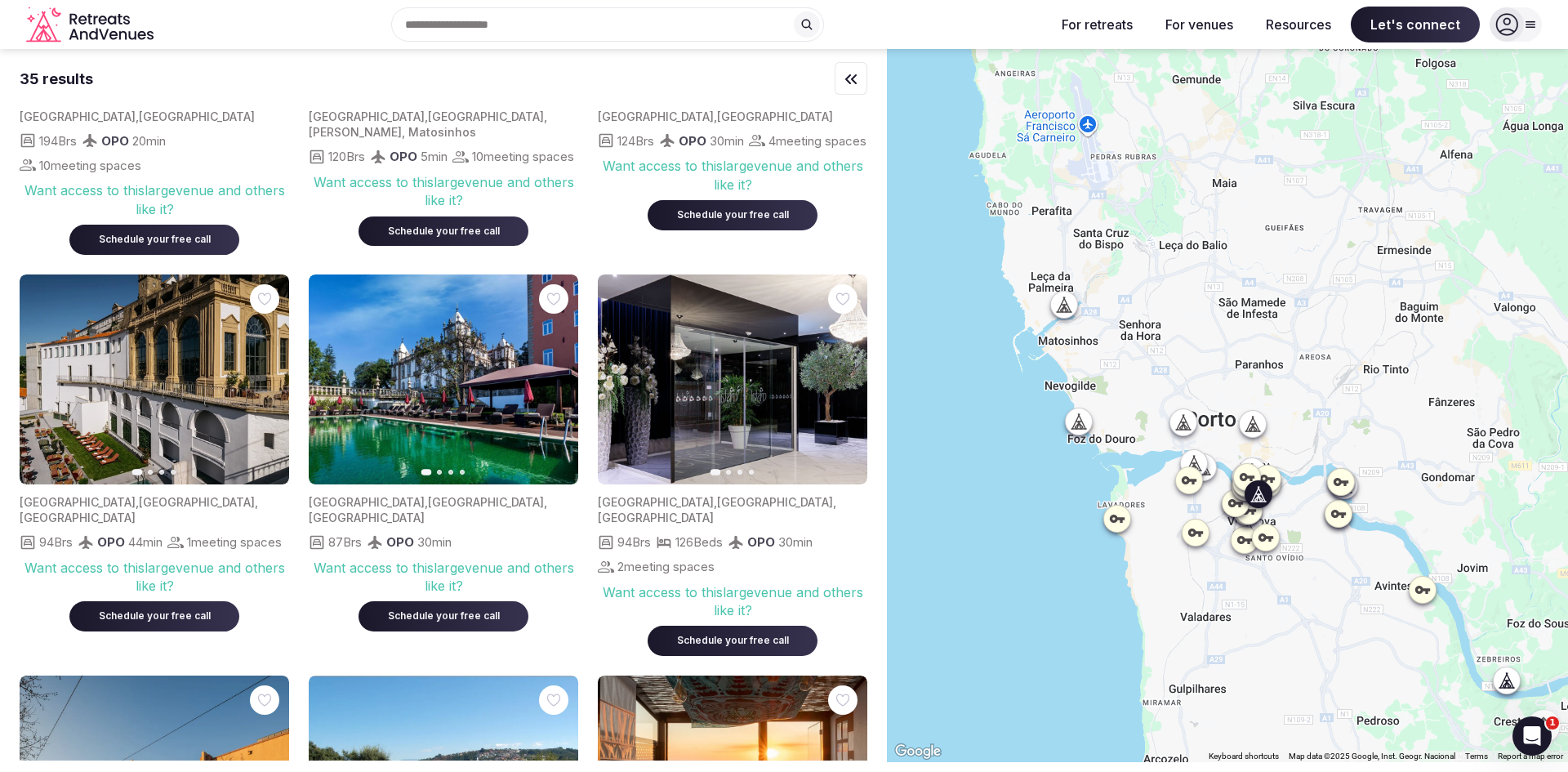
click at [270, 386] on icon "button" at bounding box center [266, 378] width 13 height 13
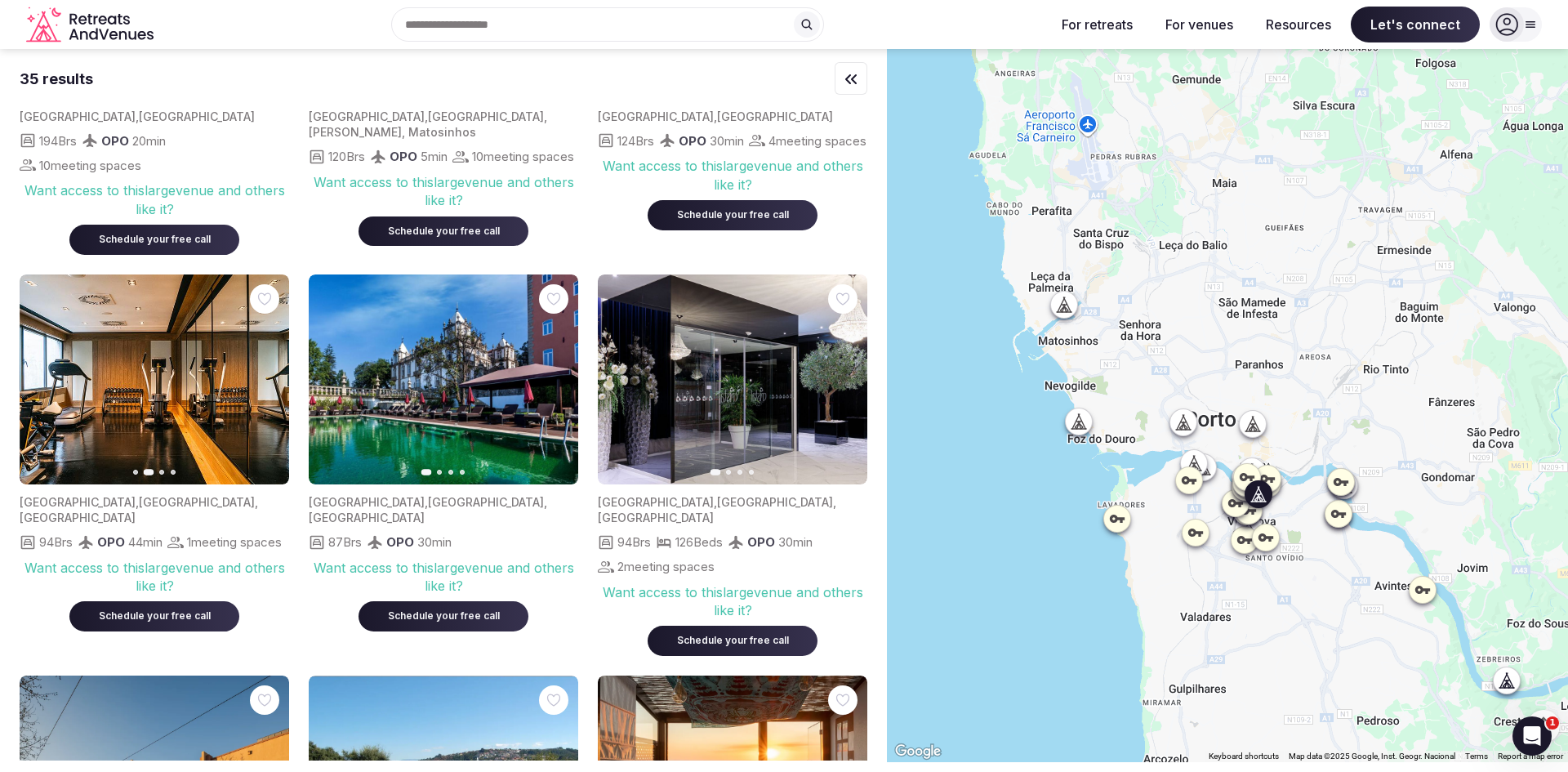
click at [270, 386] on icon "button" at bounding box center [266, 378] width 13 height 13
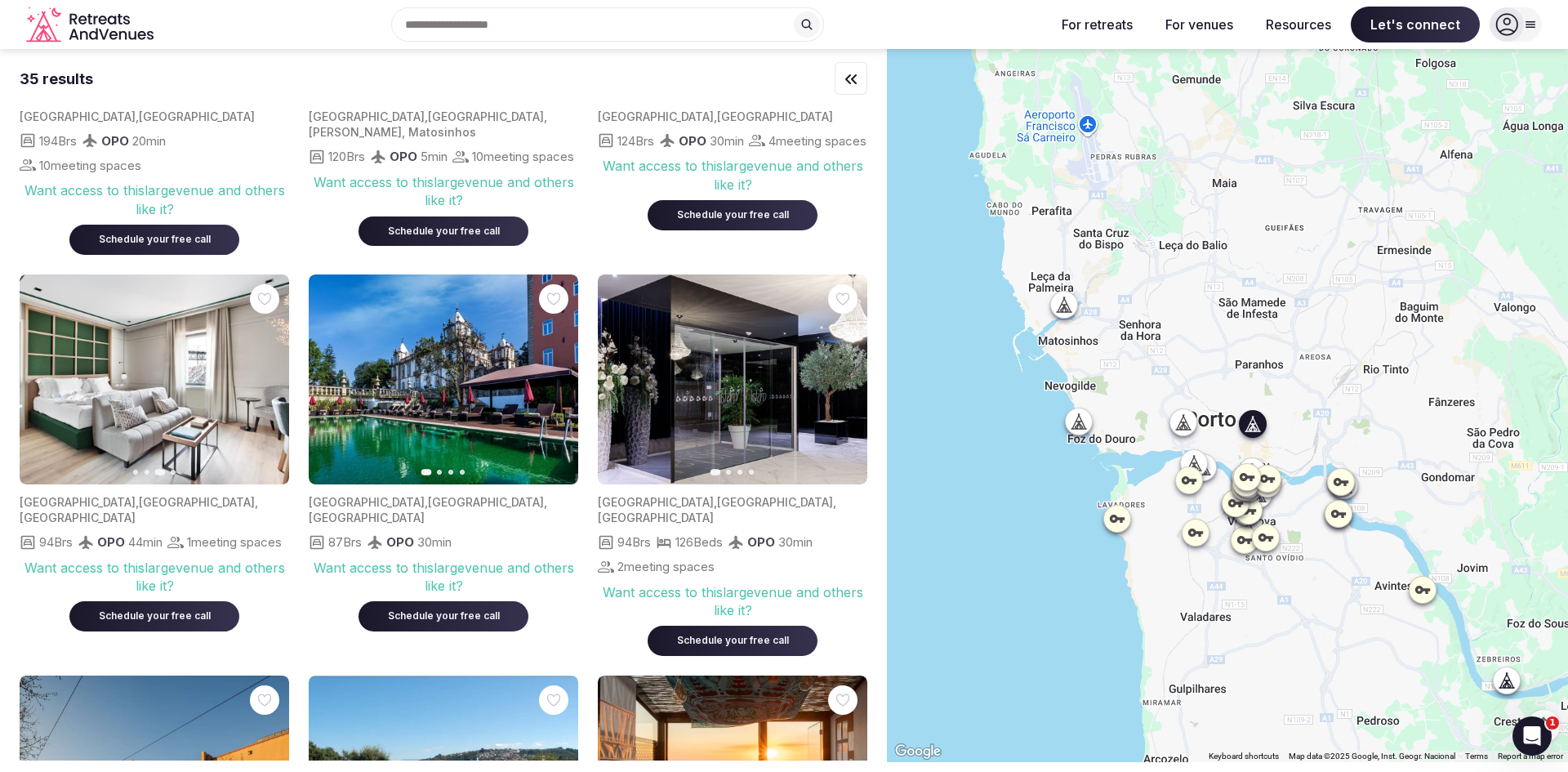
click at [717, 509] on span "[GEOGRAPHIC_DATA]" at bounding box center [775, 502] width 116 height 14
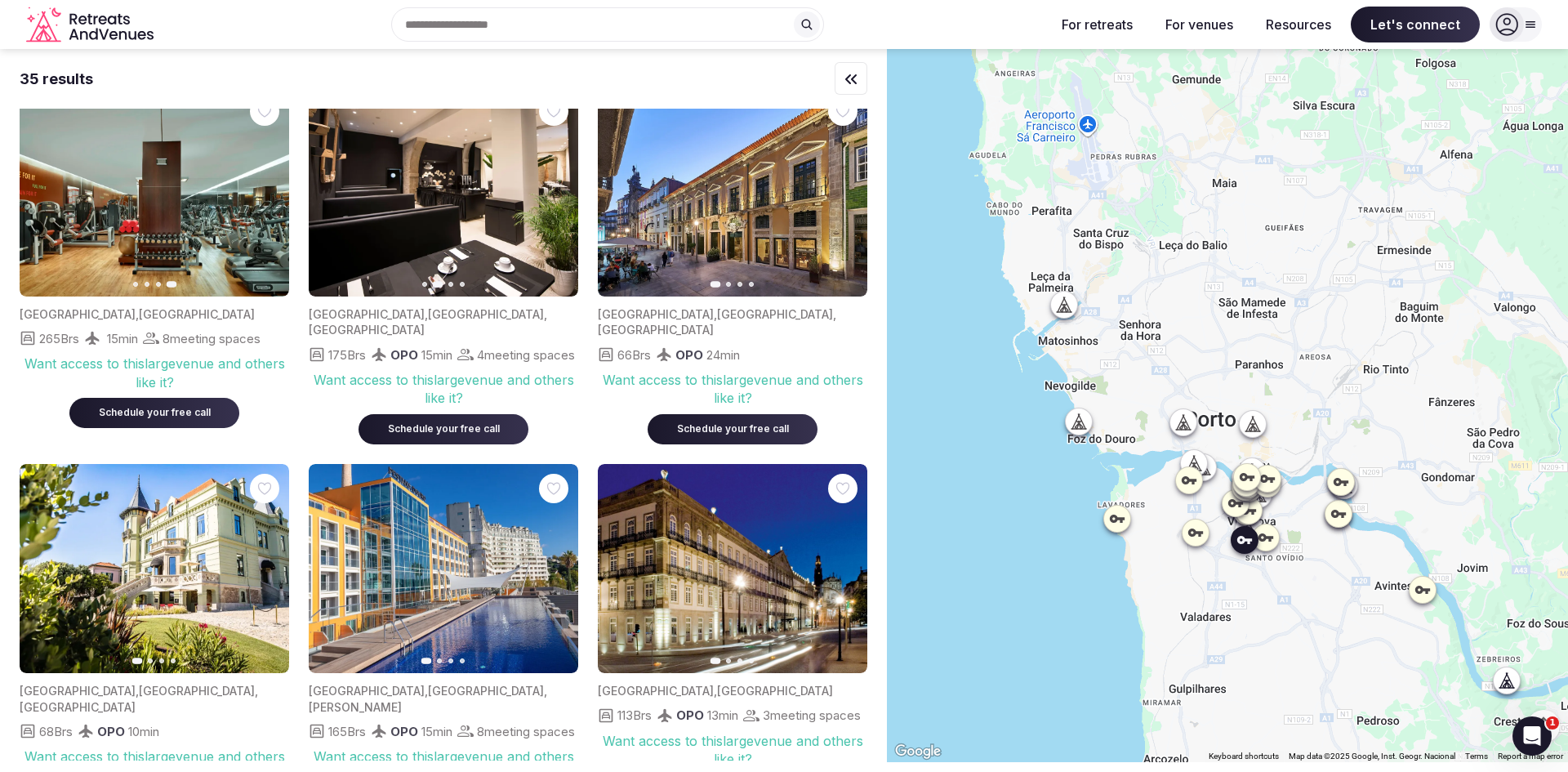
scroll to position [0, 0]
